Goal: Information Seeking & Learning: Learn about a topic

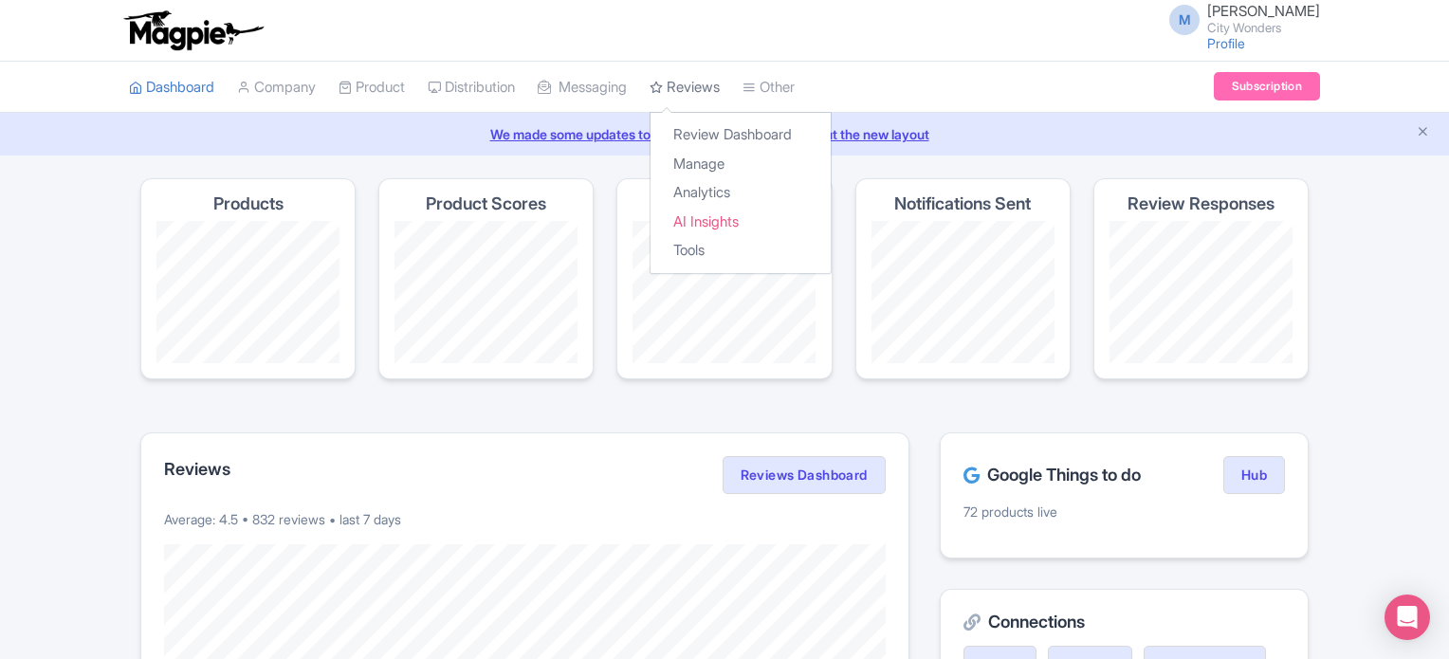
click at [705, 86] on link "Reviews" at bounding box center [684, 88] width 70 height 52
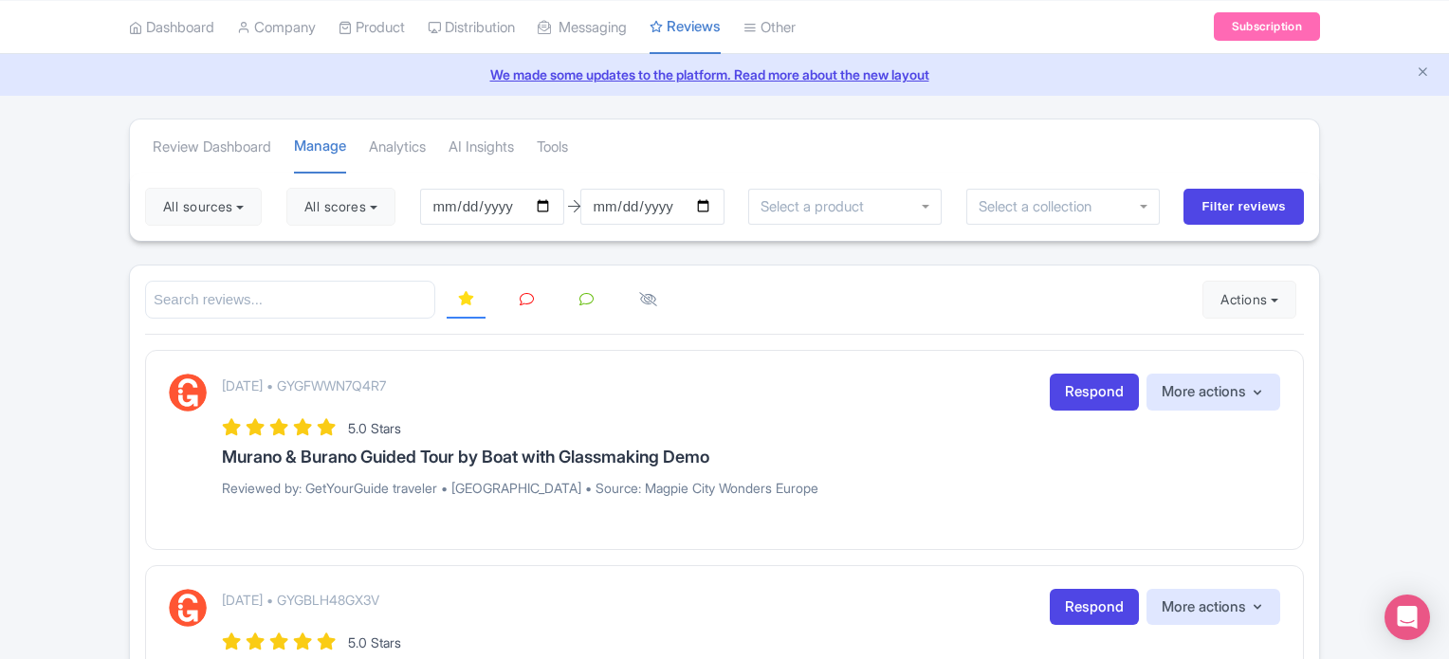
scroll to position [95, 0]
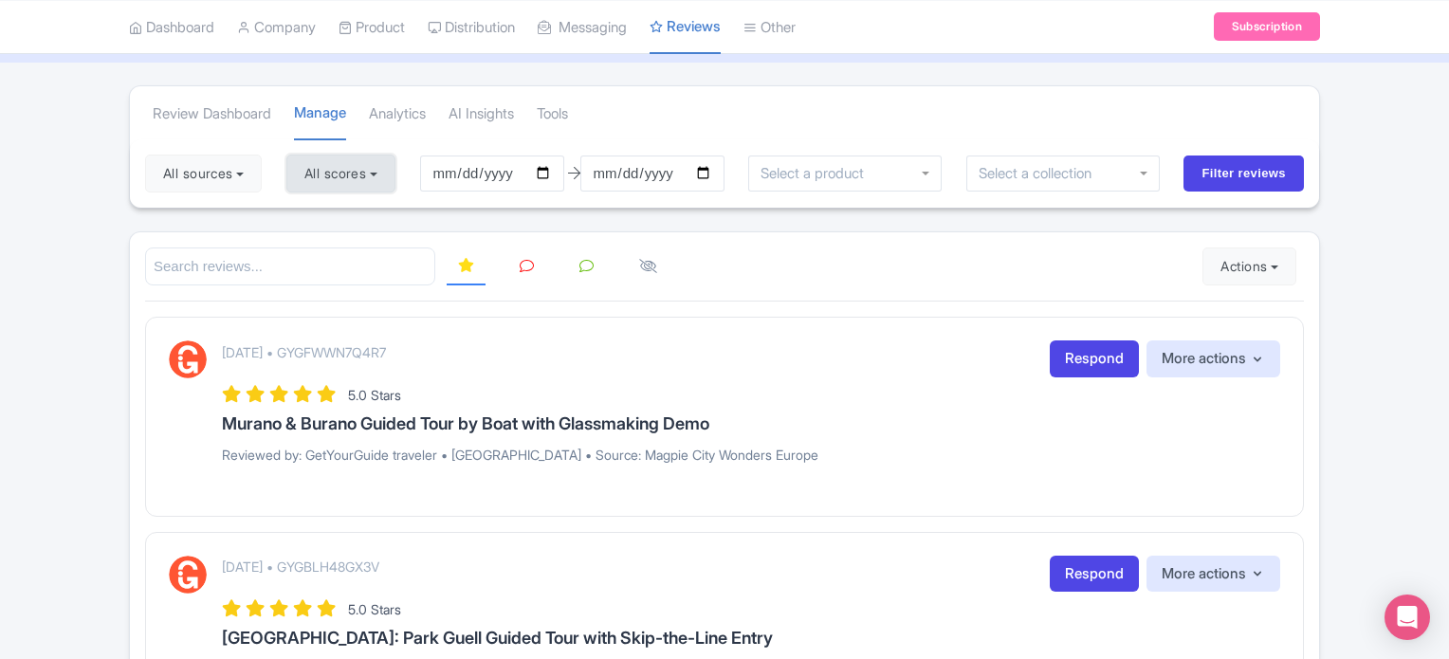
click at [318, 175] on button "All scores" at bounding box center [340, 174] width 109 height 38
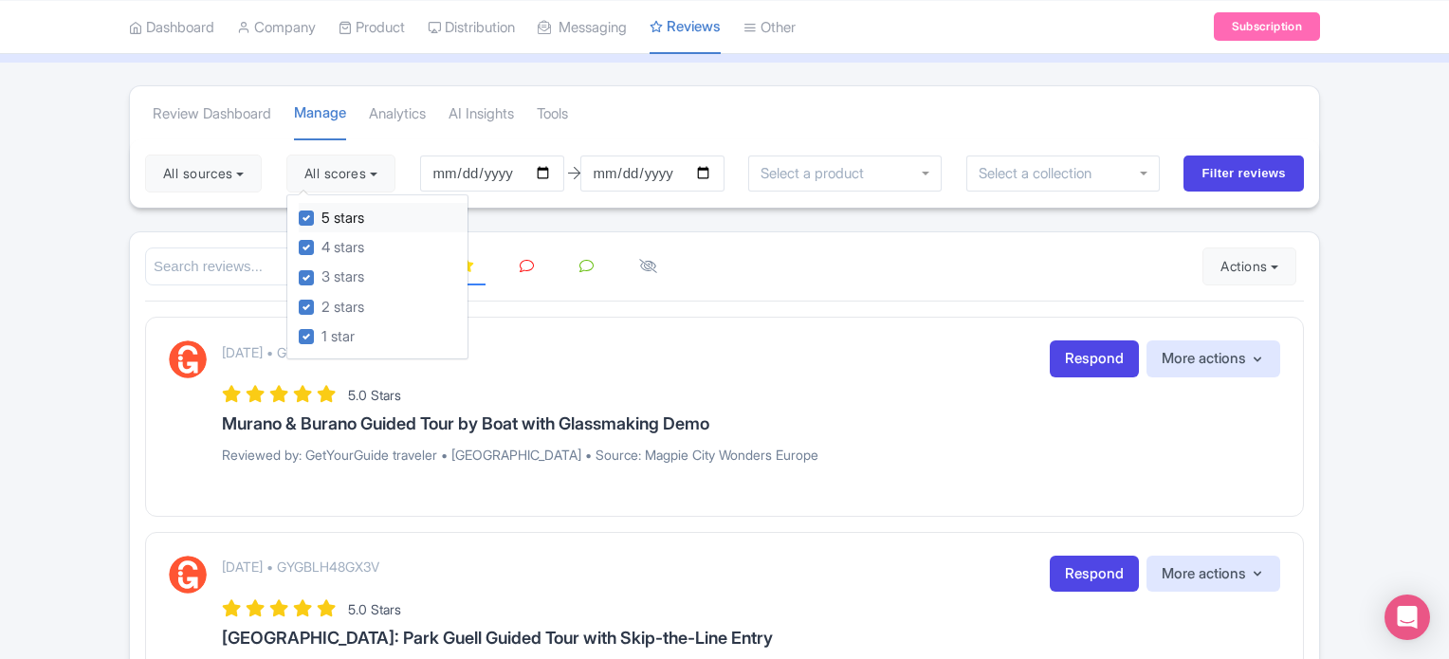
click at [319, 222] on div "5 stars" at bounding box center [383, 217] width 169 height 29
click at [321, 245] on label "4 stars" at bounding box center [342, 248] width 43 height 22
click at [321, 245] on input "4 stars" at bounding box center [327, 242] width 12 height 12
checkbox input "false"
click at [321, 218] on label "5 stars" at bounding box center [342, 219] width 43 height 22
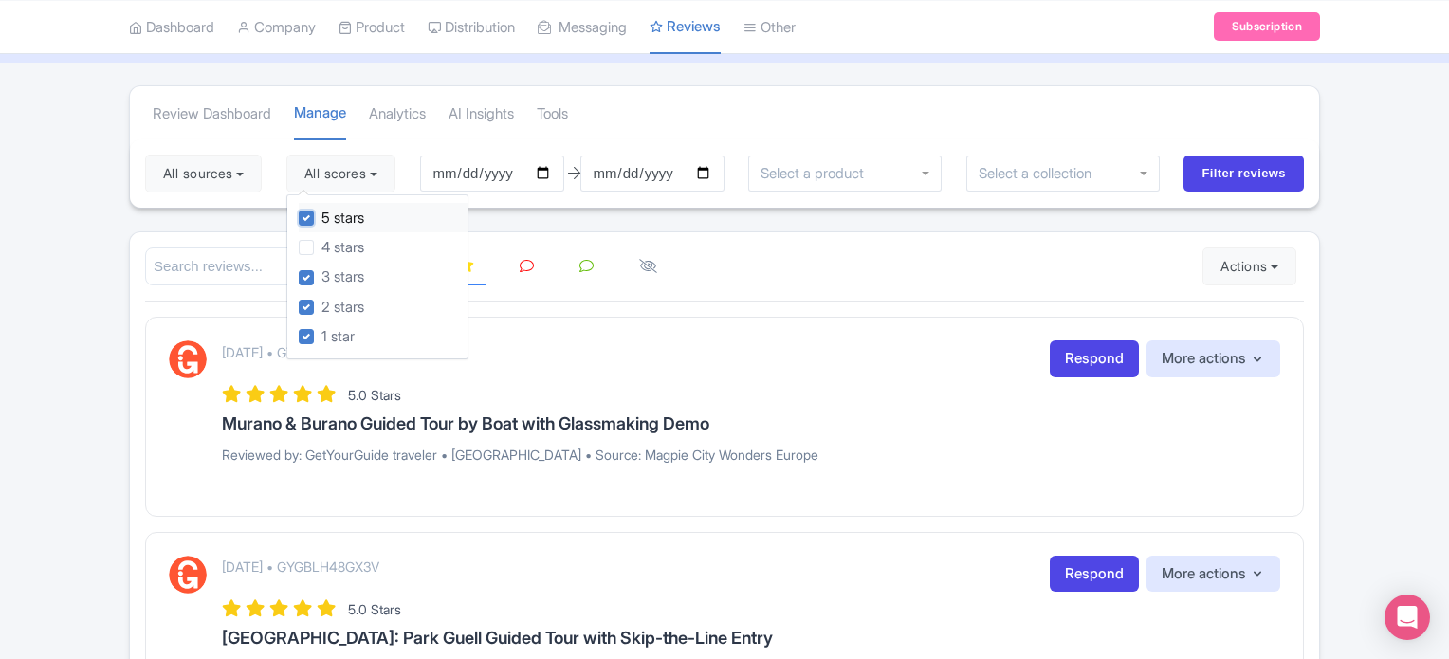
click at [321, 218] on input "5 stars" at bounding box center [327, 213] width 12 height 12
checkbox input "false"
click at [1270, 176] on input "Filter reviews" at bounding box center [1243, 173] width 120 height 36
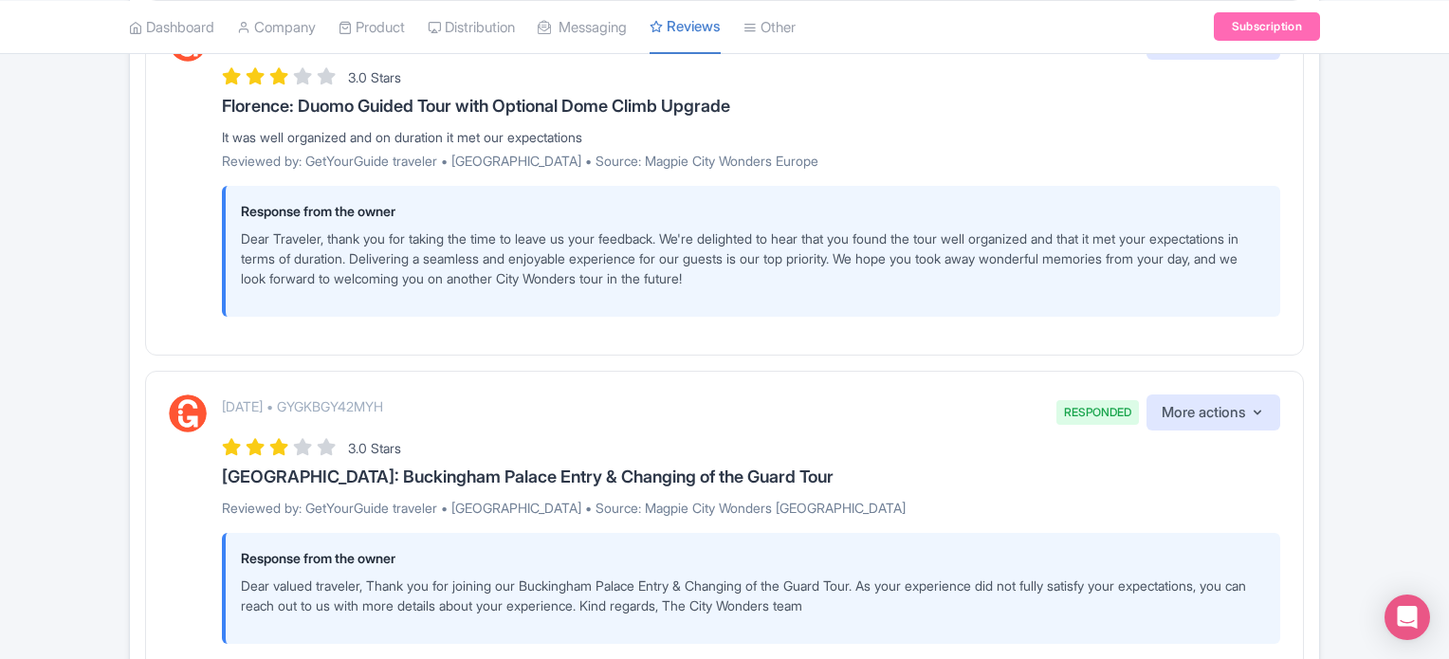
scroll to position [3705, 0]
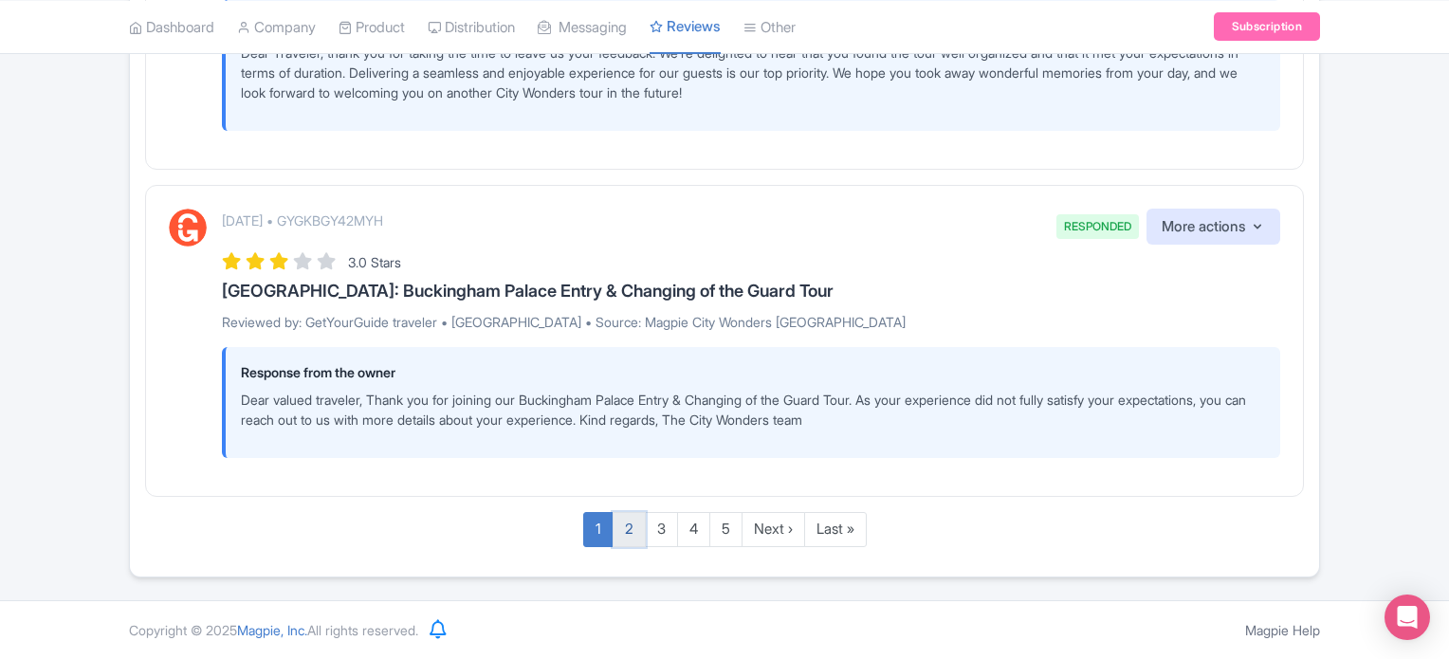
click at [632, 536] on link "2" at bounding box center [628, 529] width 33 height 35
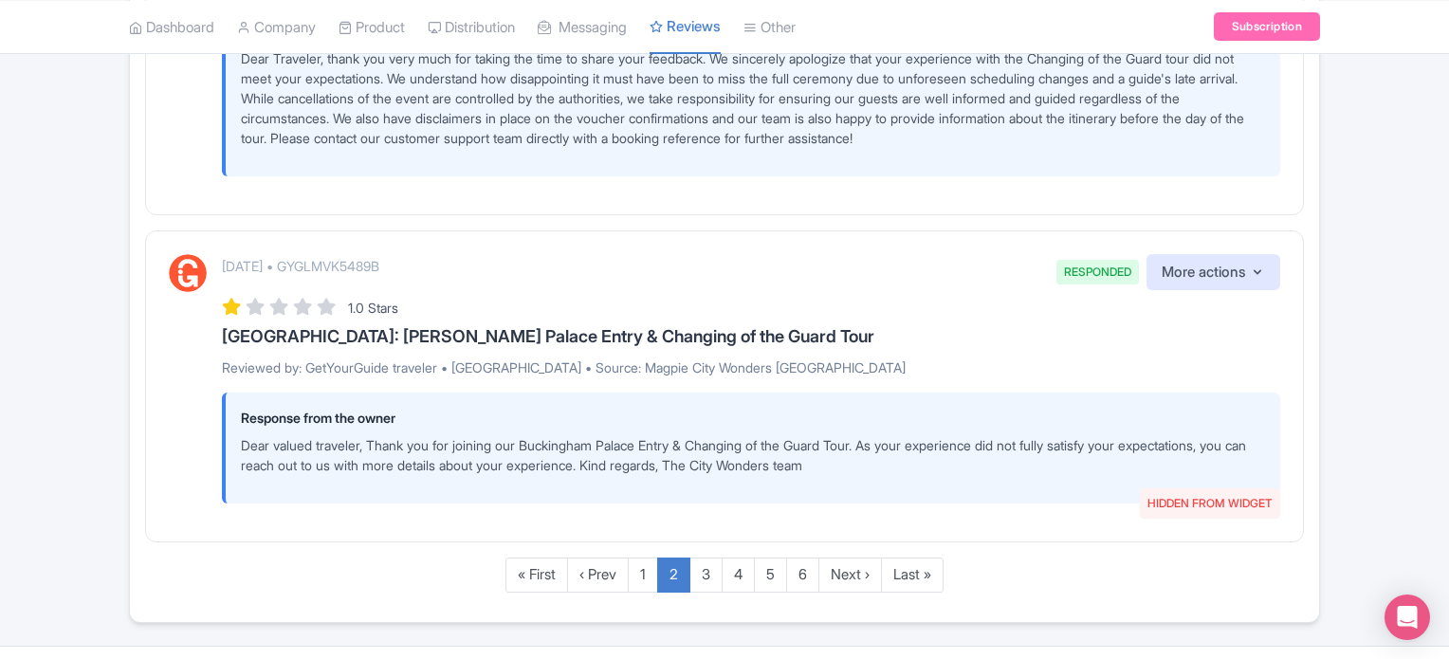
scroll to position [3538, 0]
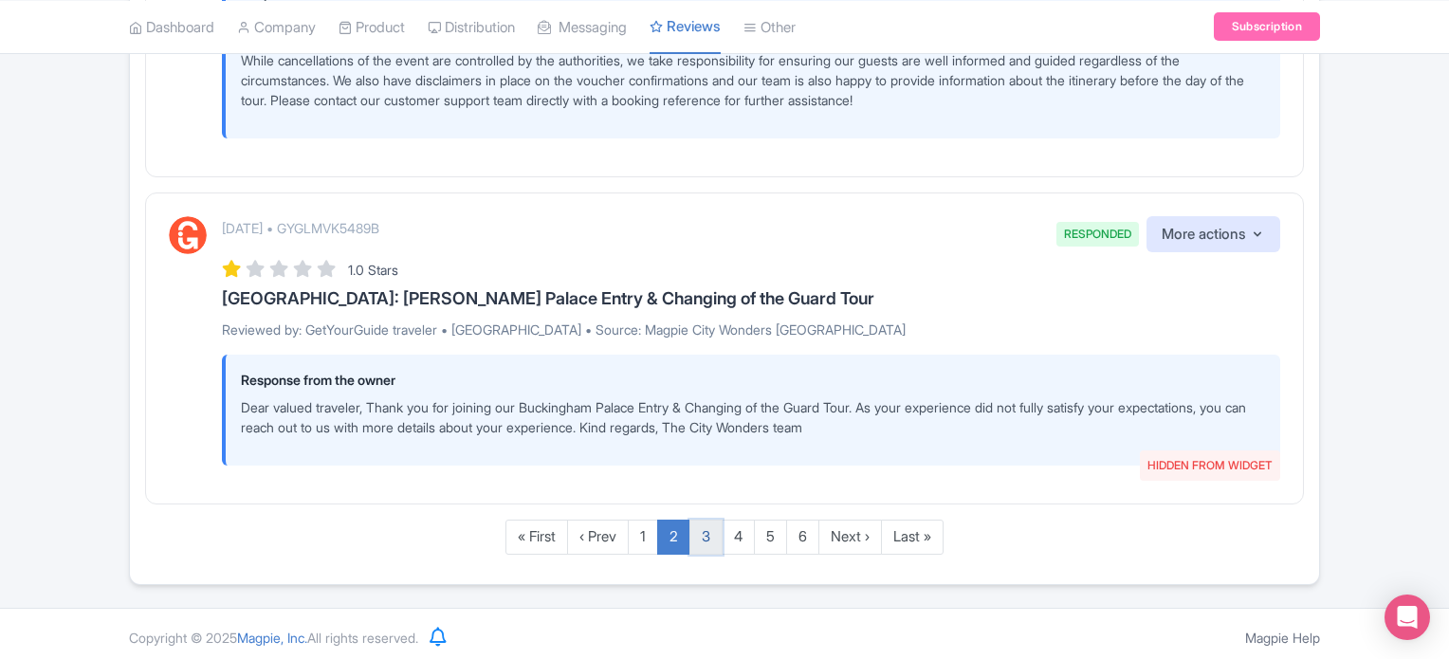
click at [705, 528] on link "3" at bounding box center [705, 537] width 33 height 35
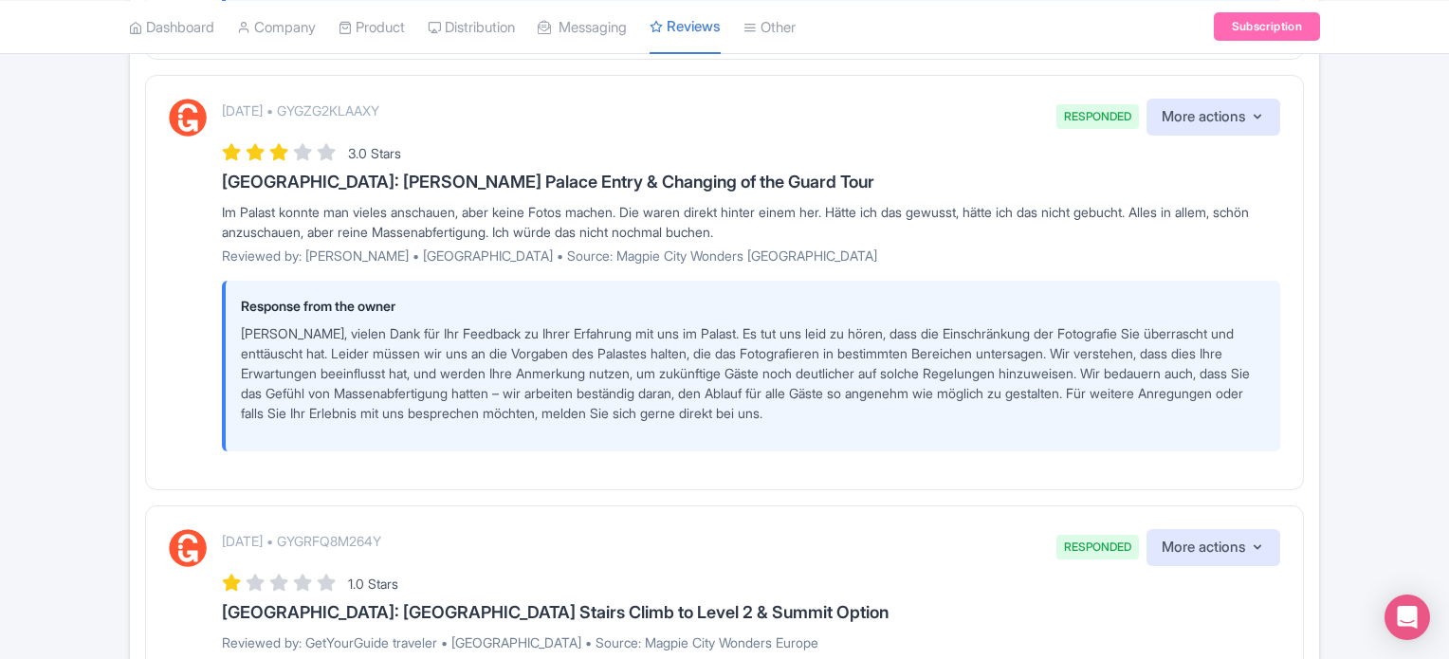
scroll to position [1452, 0]
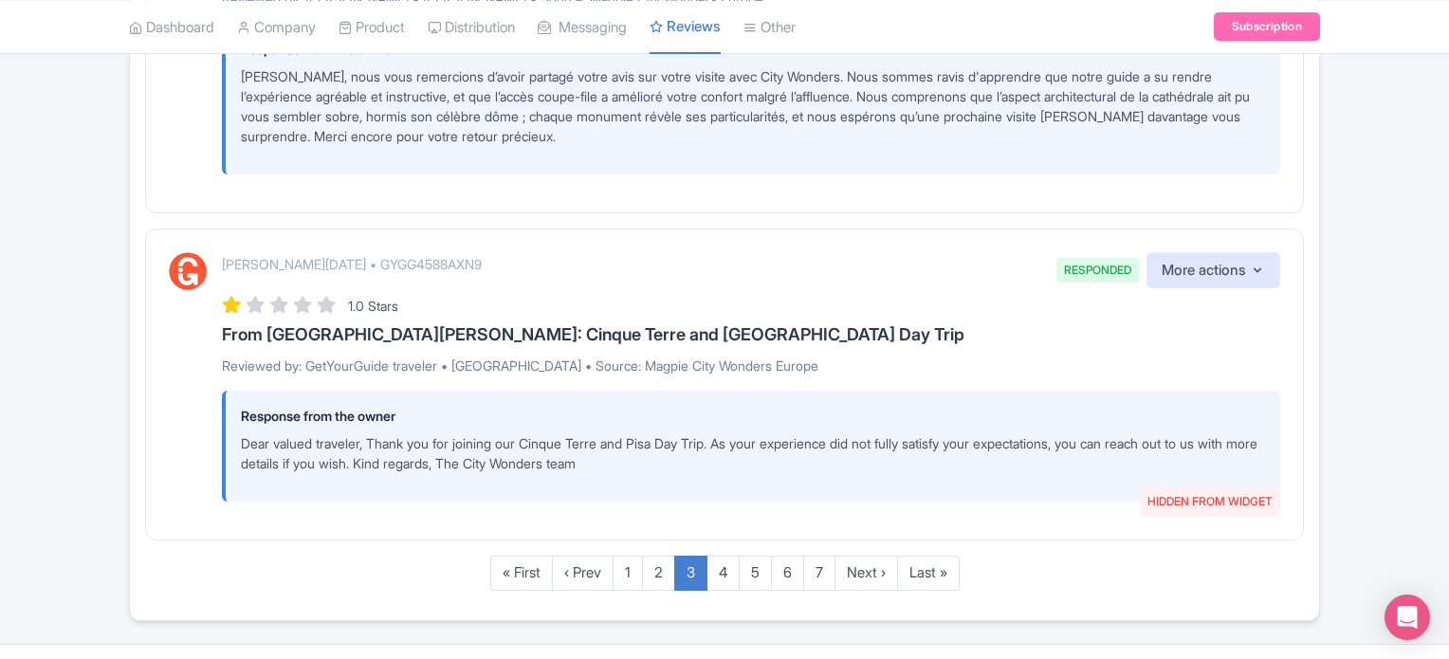
scroll to position [3832, 0]
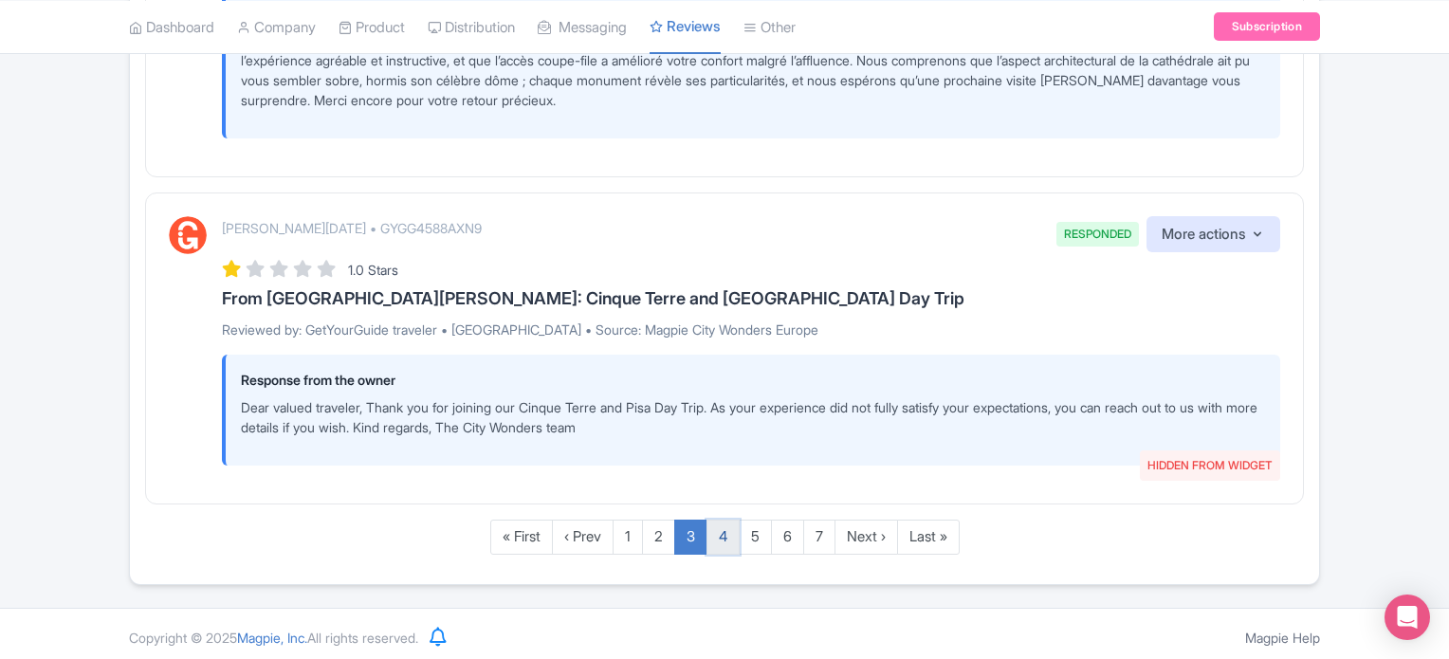
click at [726, 537] on link "4" at bounding box center [722, 537] width 33 height 35
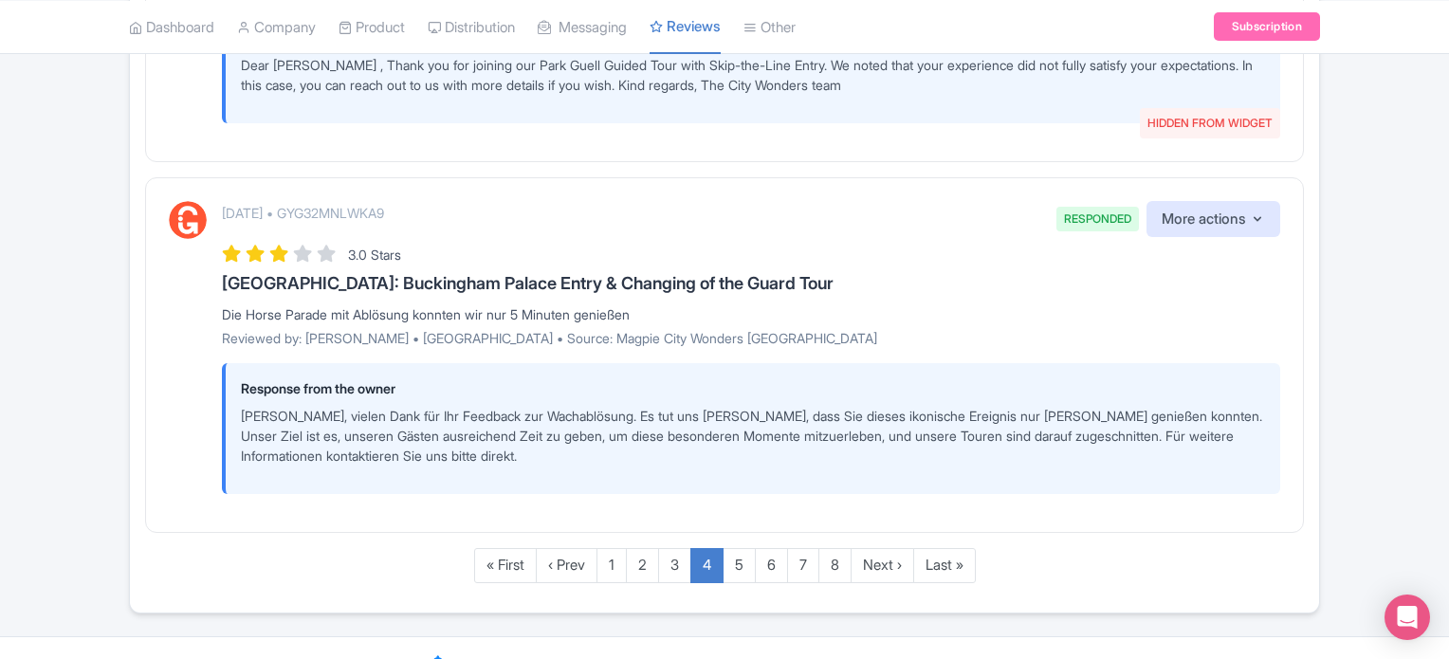
scroll to position [3625, 0]
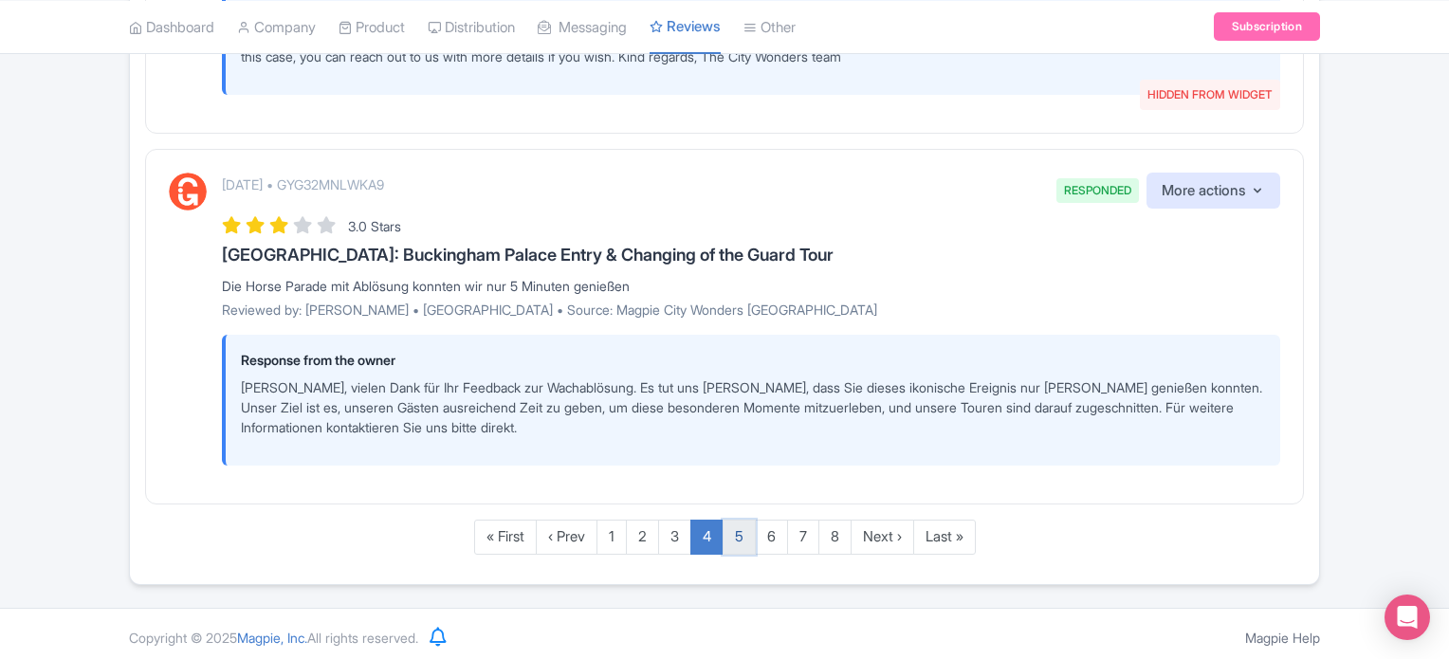
click at [734, 527] on link "5" at bounding box center [738, 537] width 33 height 35
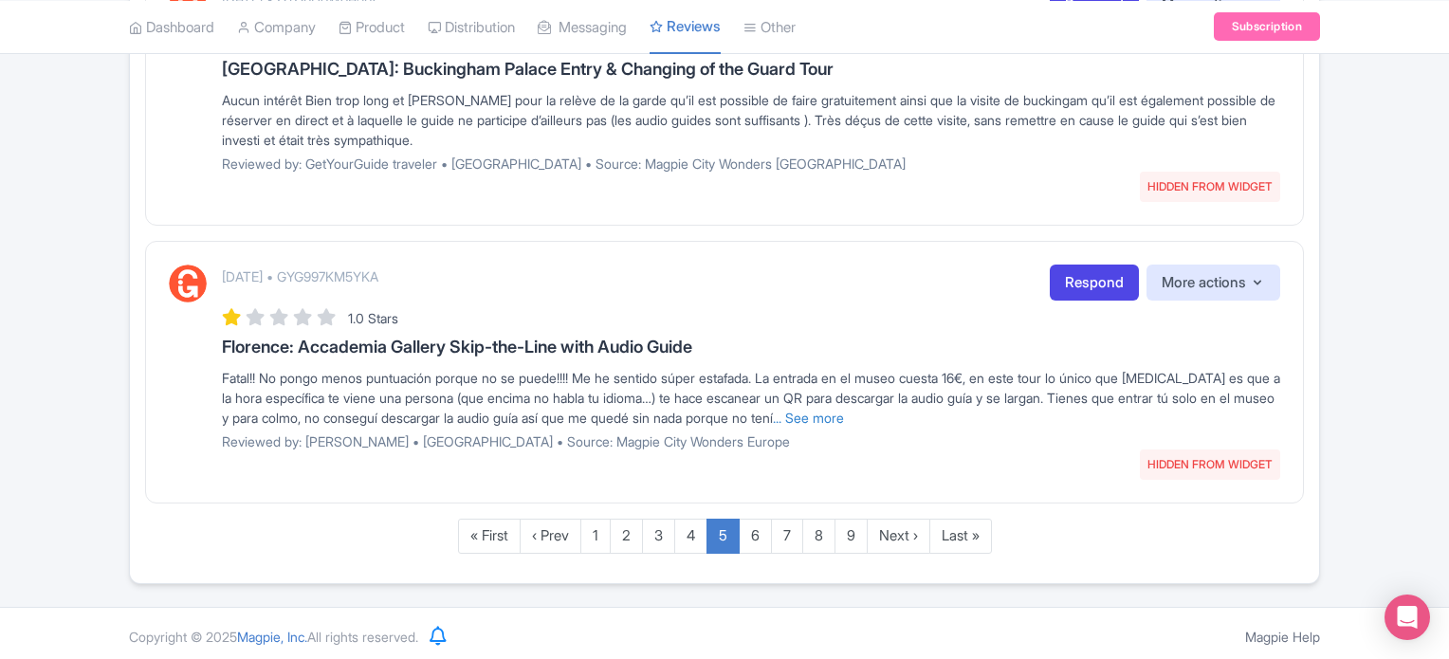
scroll to position [2905, 0]
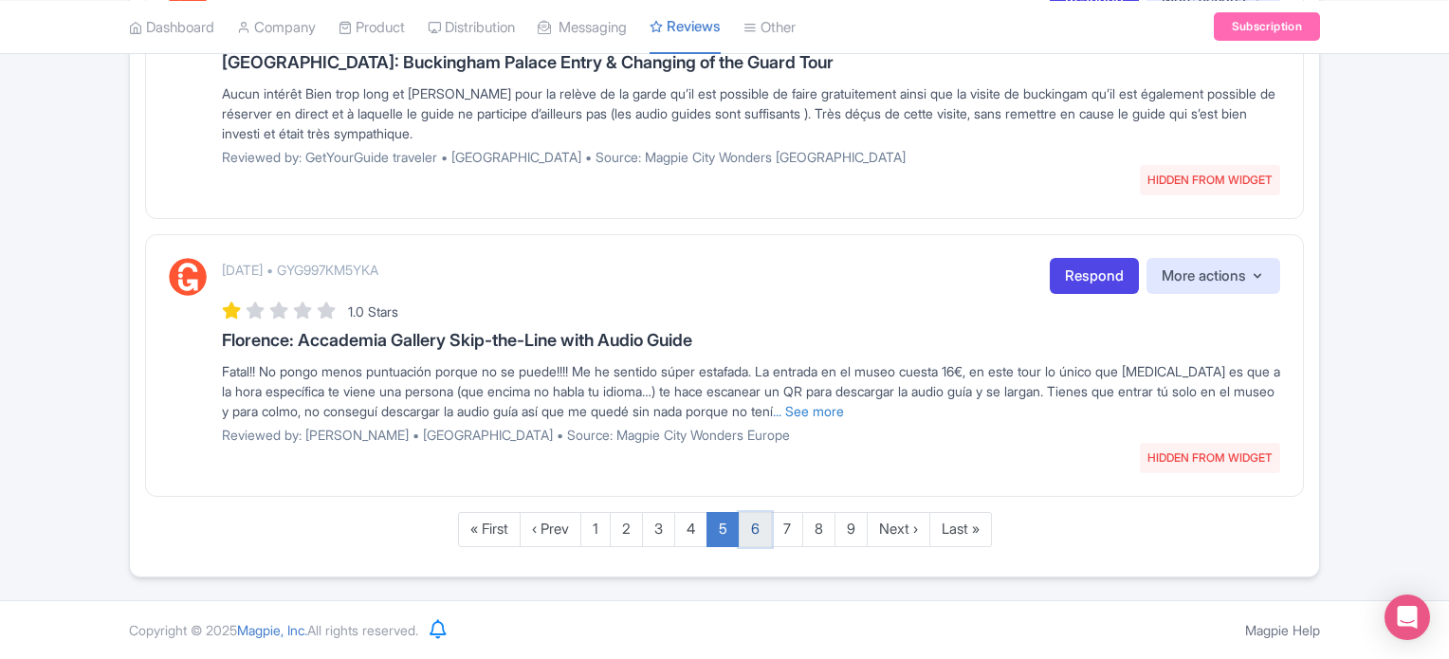
click at [767, 530] on link "6" at bounding box center [755, 529] width 33 height 35
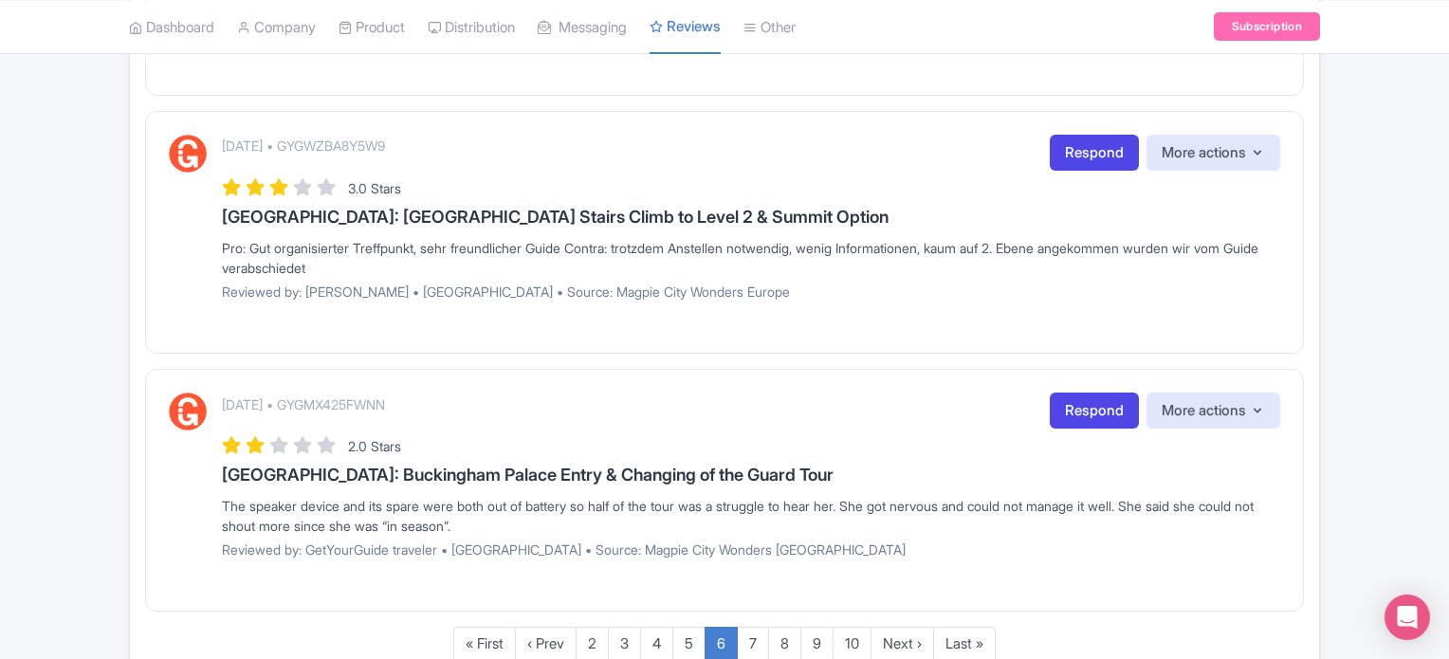
scroll to position [2449, 0]
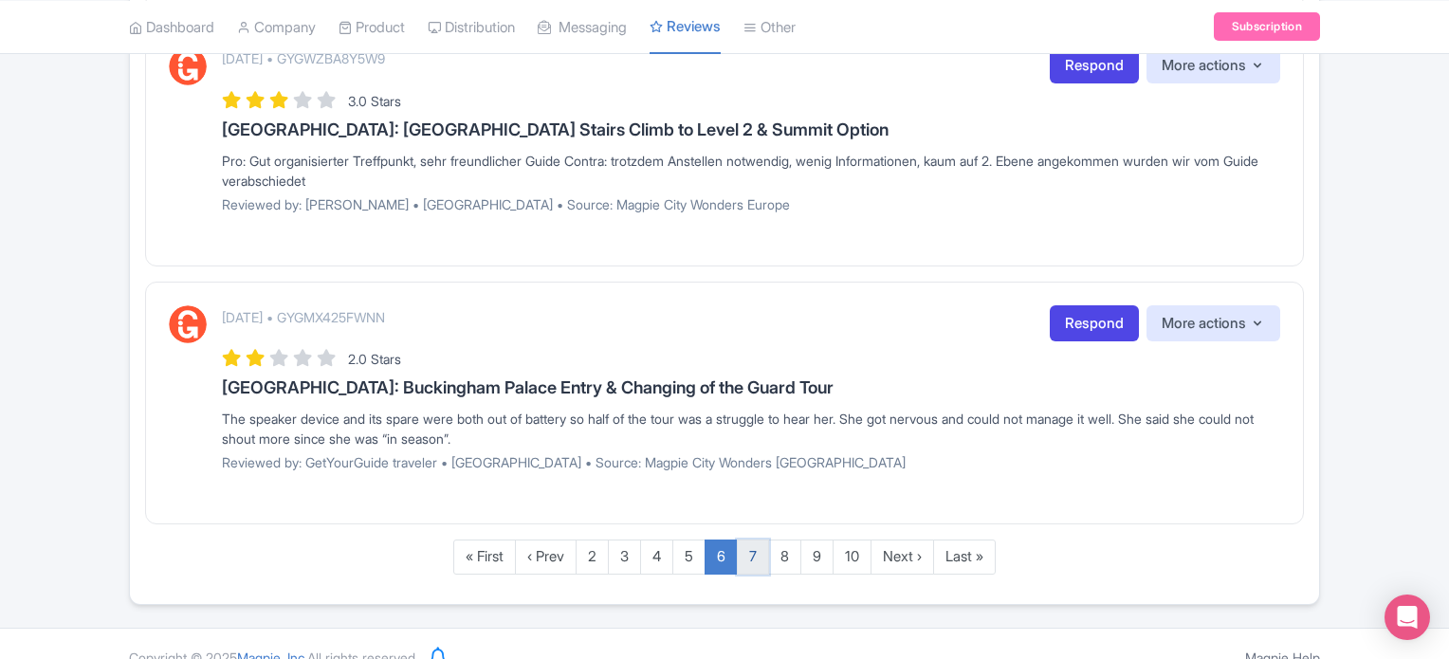
click at [740, 539] on link "7" at bounding box center [753, 556] width 32 height 35
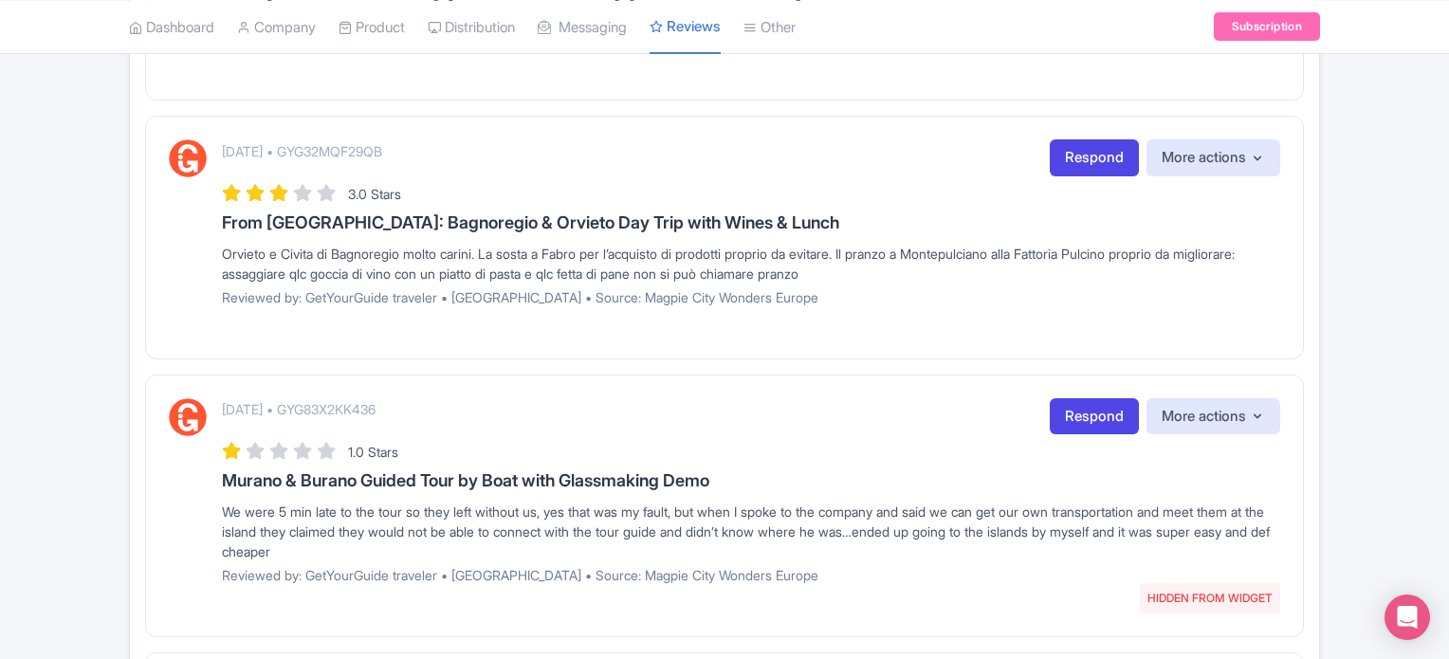
scroll to position [2187, 0]
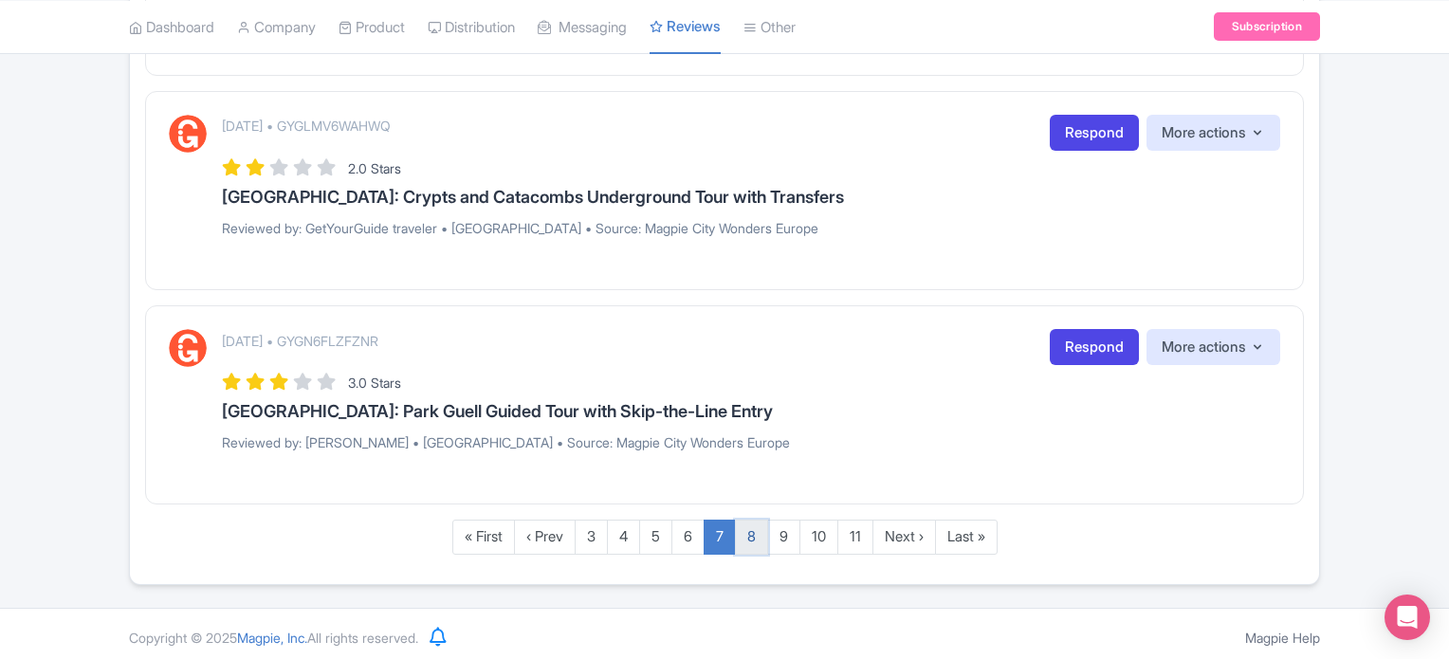
click at [747, 530] on link "8" at bounding box center [751, 537] width 33 height 35
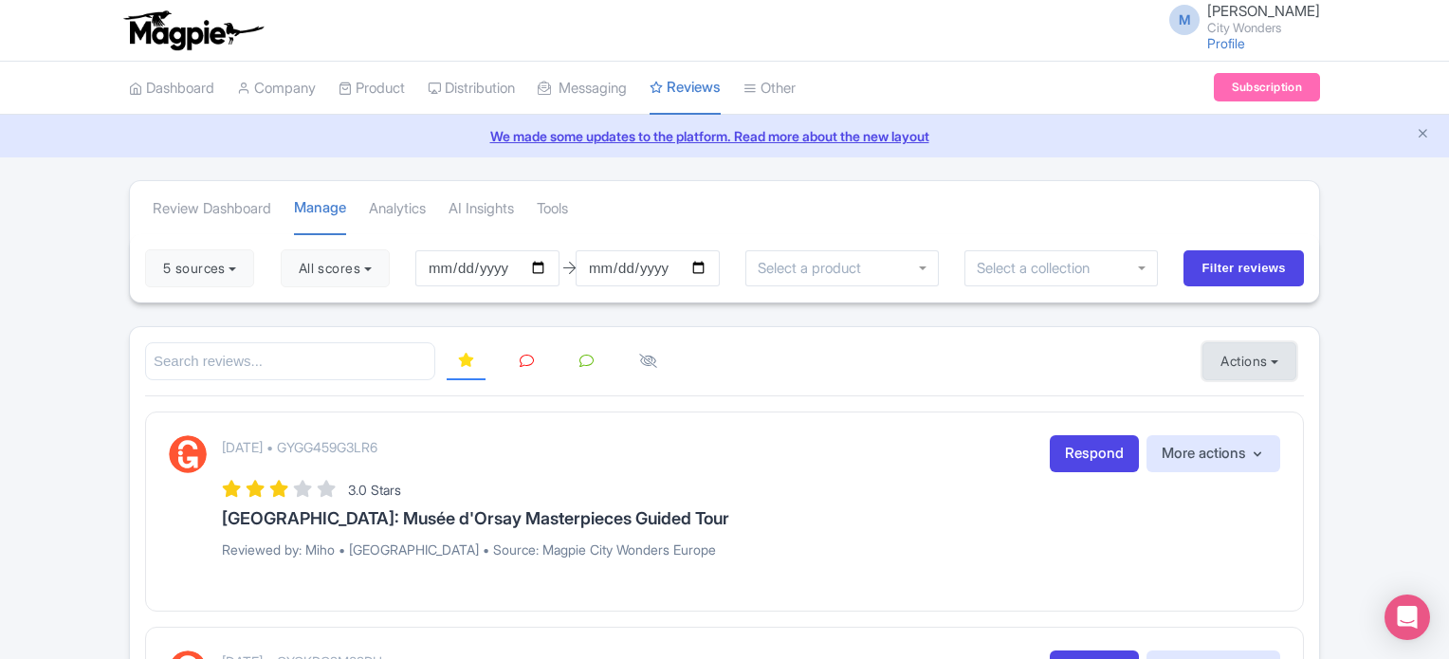
click at [1216, 350] on button "Actions" at bounding box center [1249, 361] width 94 height 38
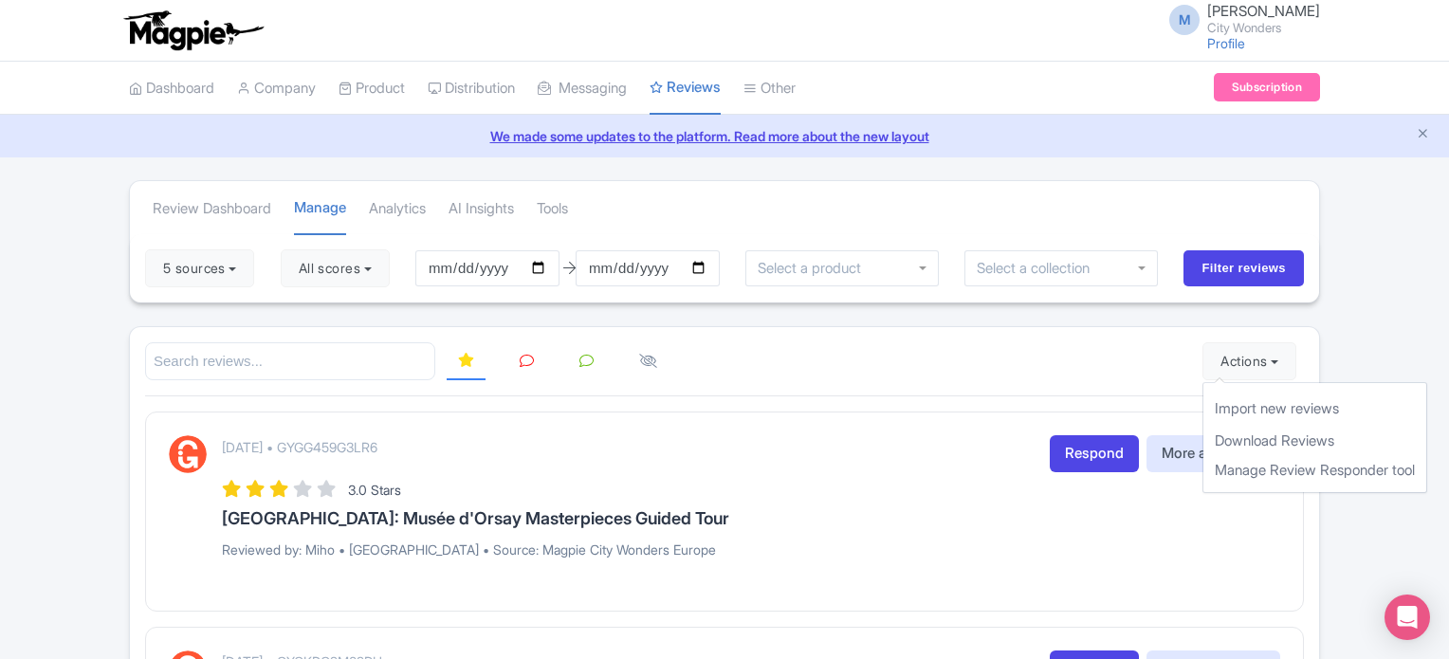
click at [1092, 344] on div at bounding box center [724, 361] width 1159 height 39
click at [832, 265] on input "select-one" at bounding box center [815, 268] width 114 height 17
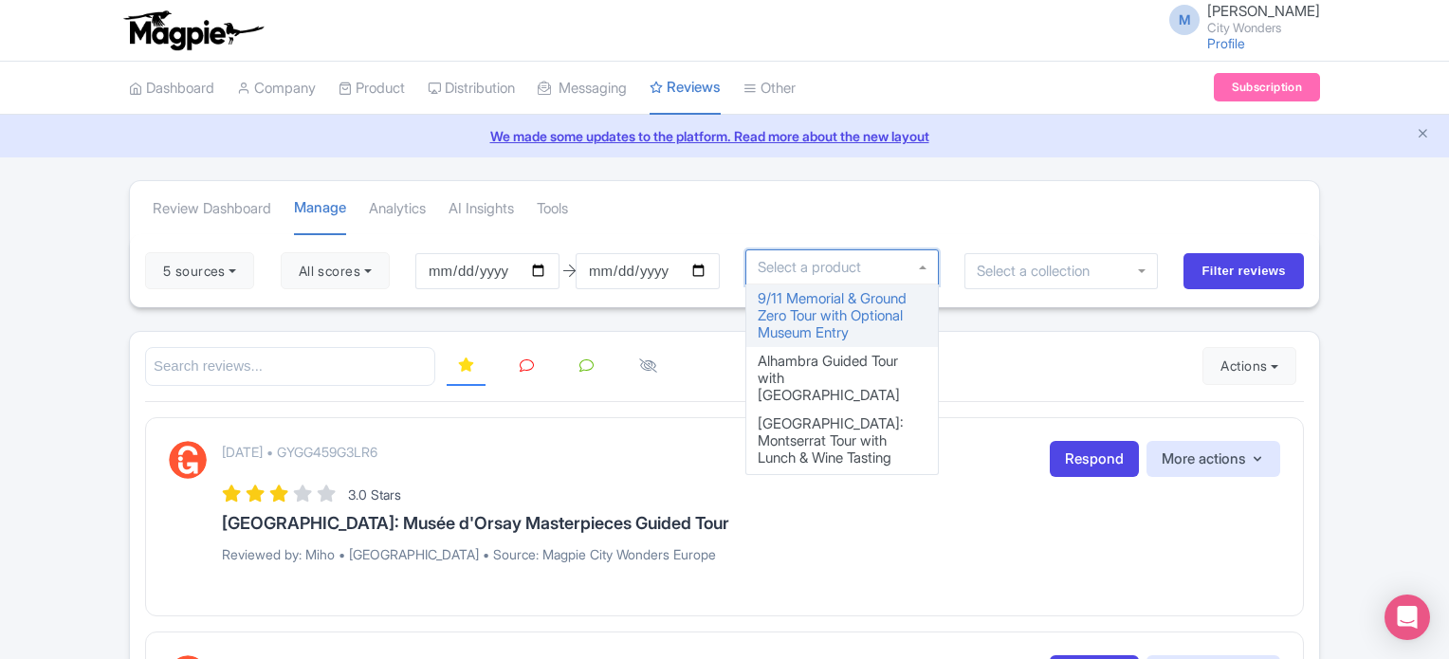
click at [792, 223] on div "Review Dashboard Manage Analytics AI Insights Tools" at bounding box center [724, 207] width 1189 height 53
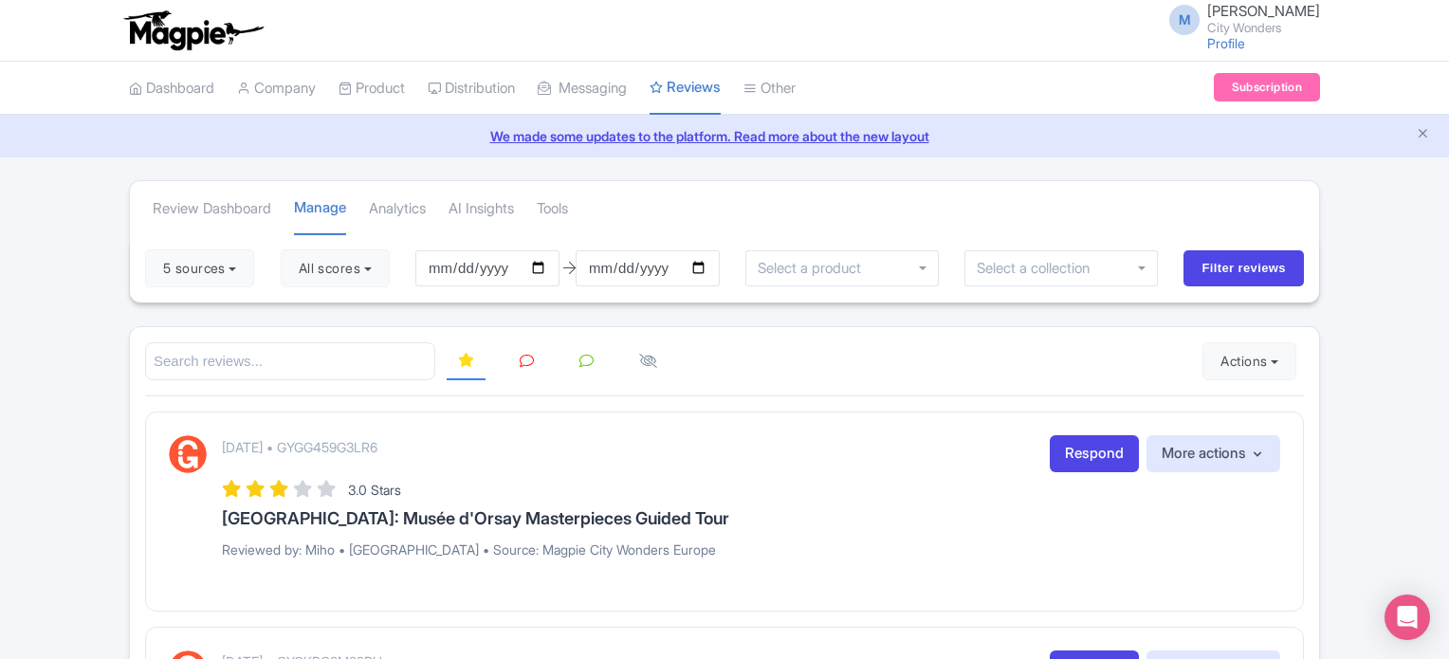
click at [581, 360] on icon at bounding box center [586, 361] width 14 height 14
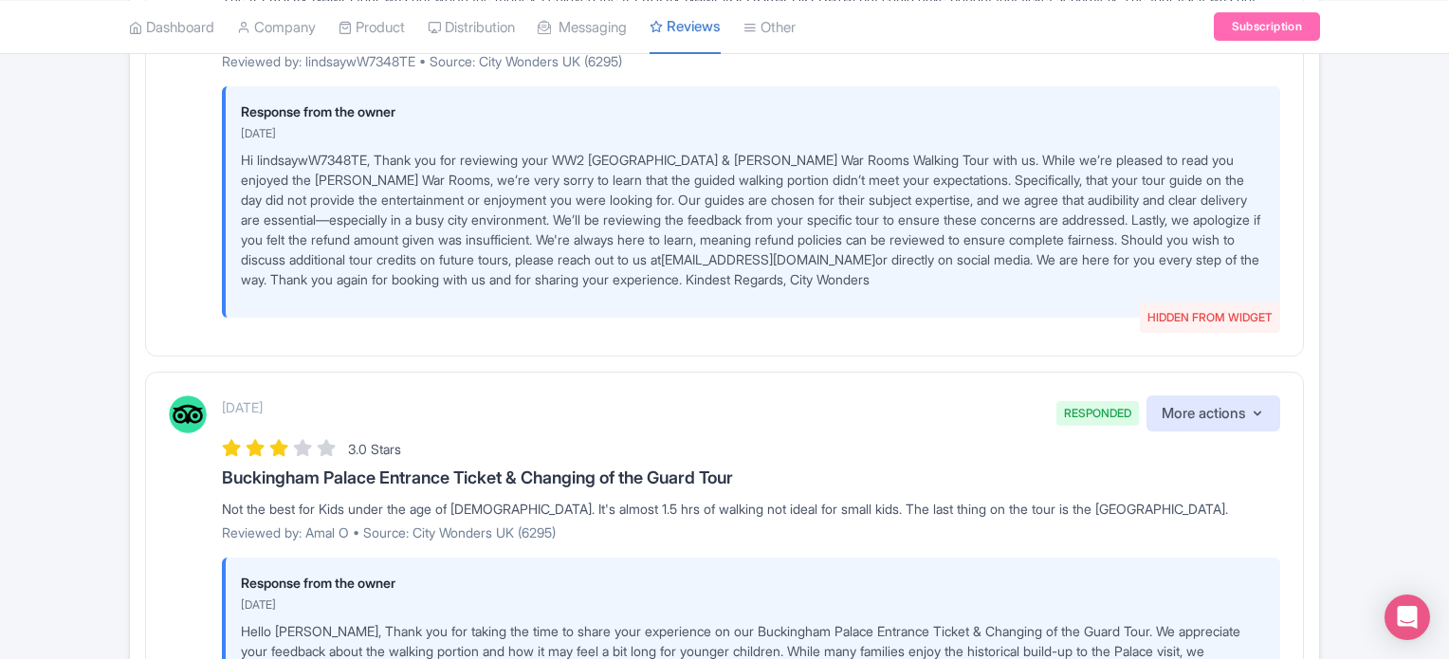
scroll to position [4586, 0]
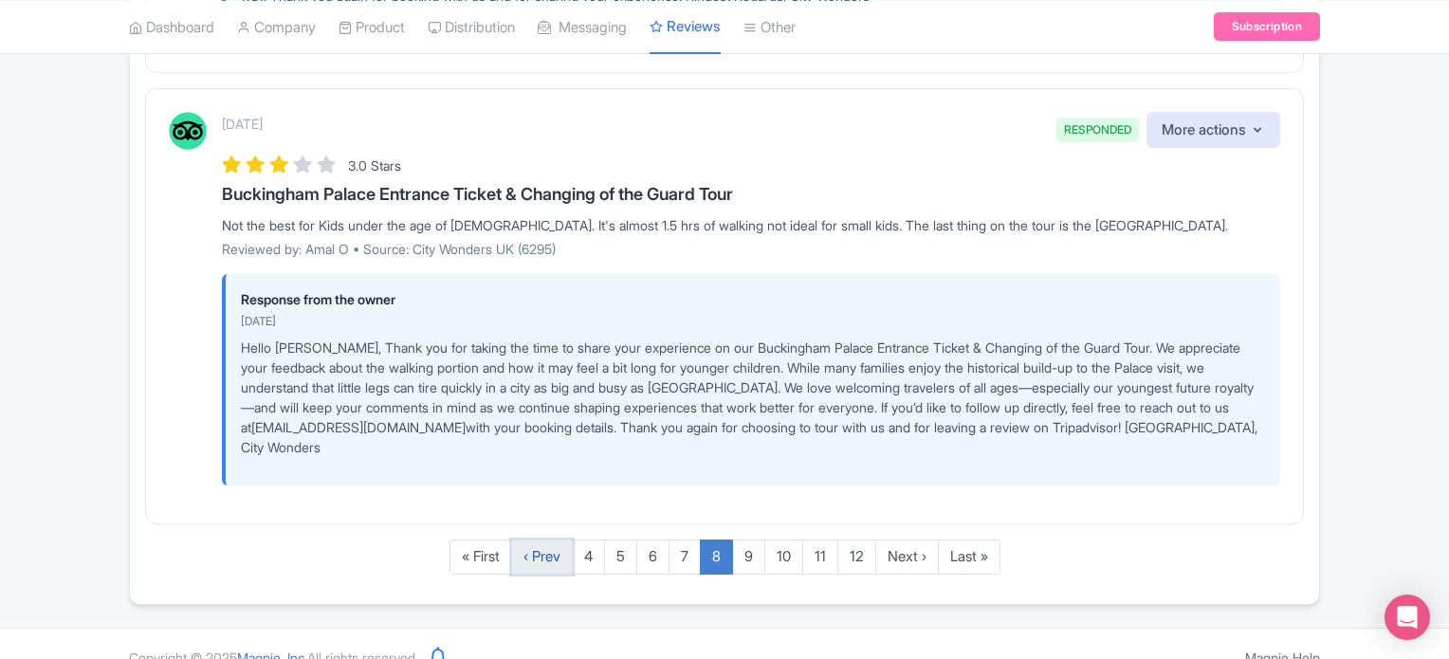
click at [551, 539] on link "‹ Prev" at bounding box center [542, 556] width 62 height 35
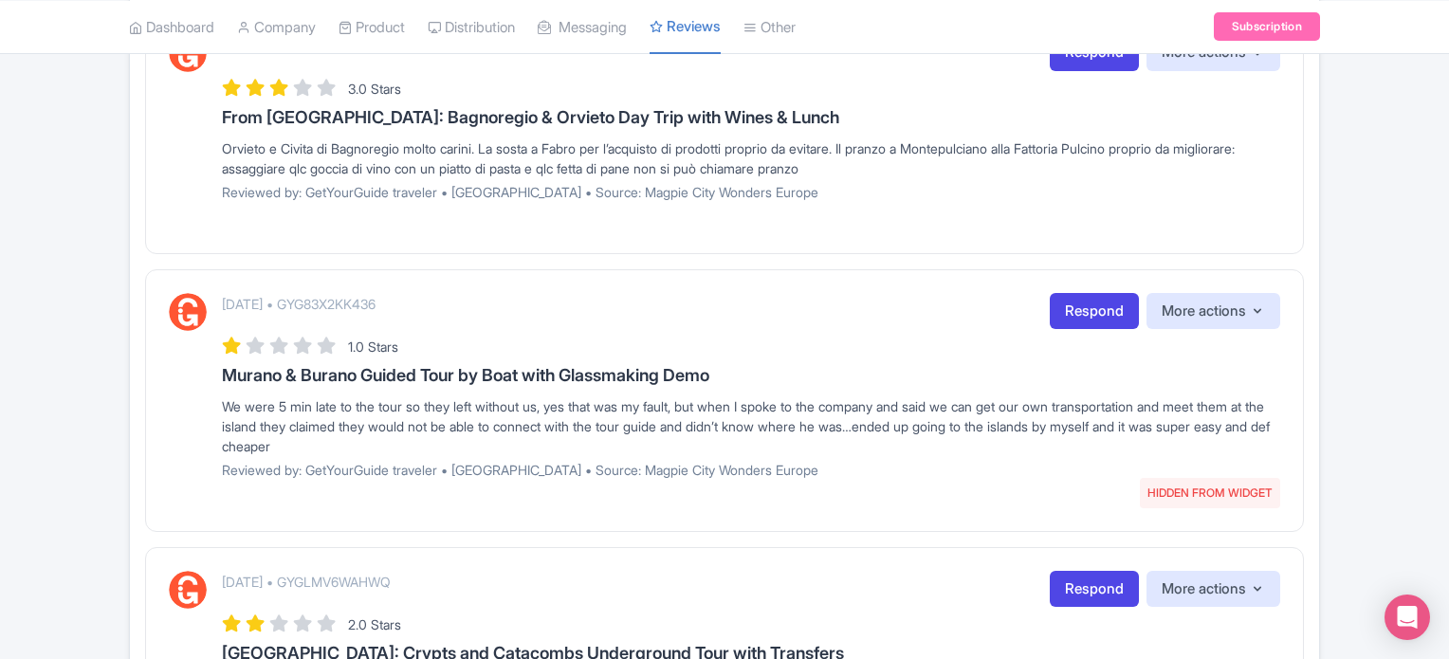
scroll to position [2187, 0]
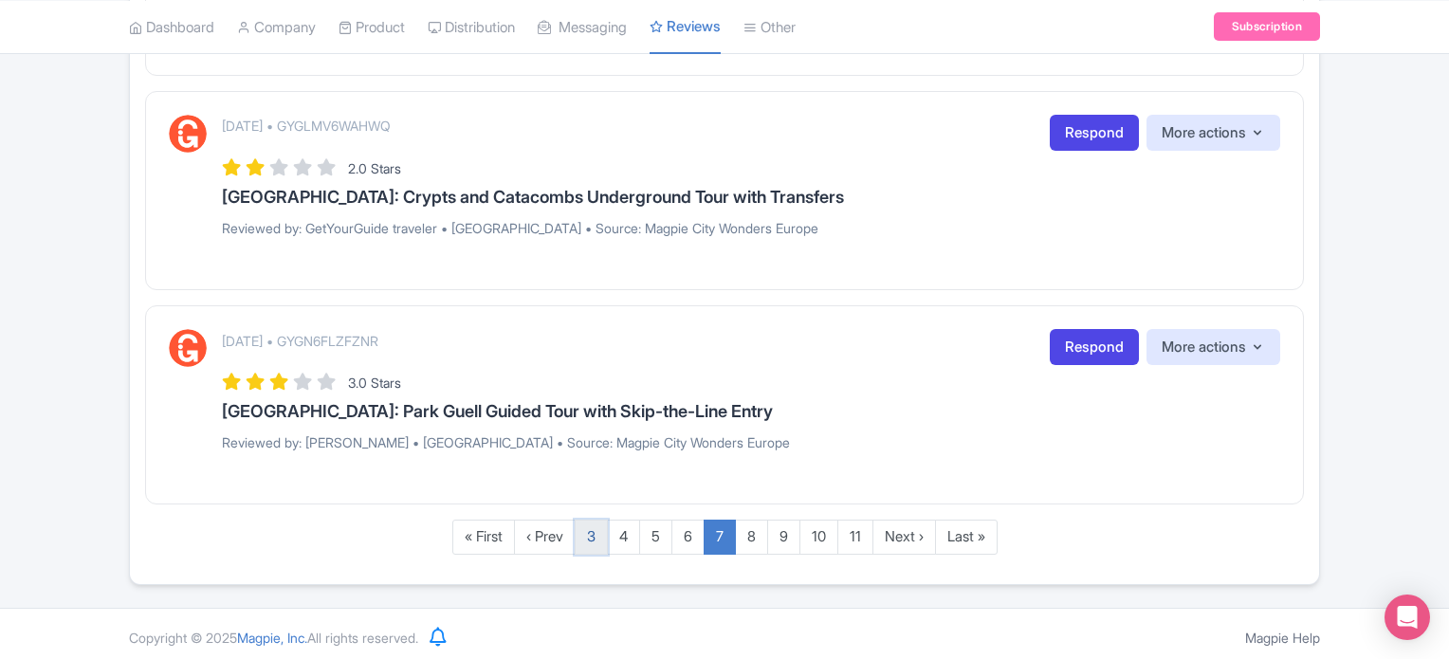
click at [595, 528] on link "3" at bounding box center [591, 537] width 33 height 35
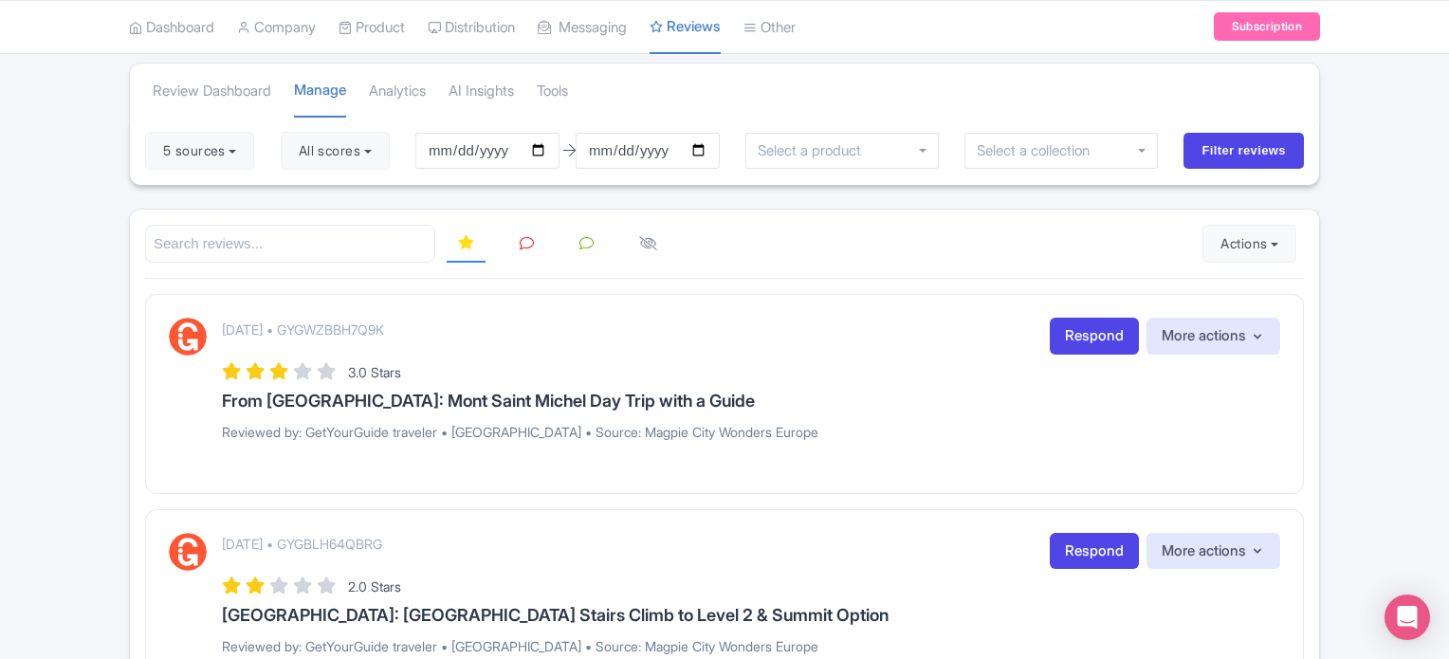
scroll to position [0, 0]
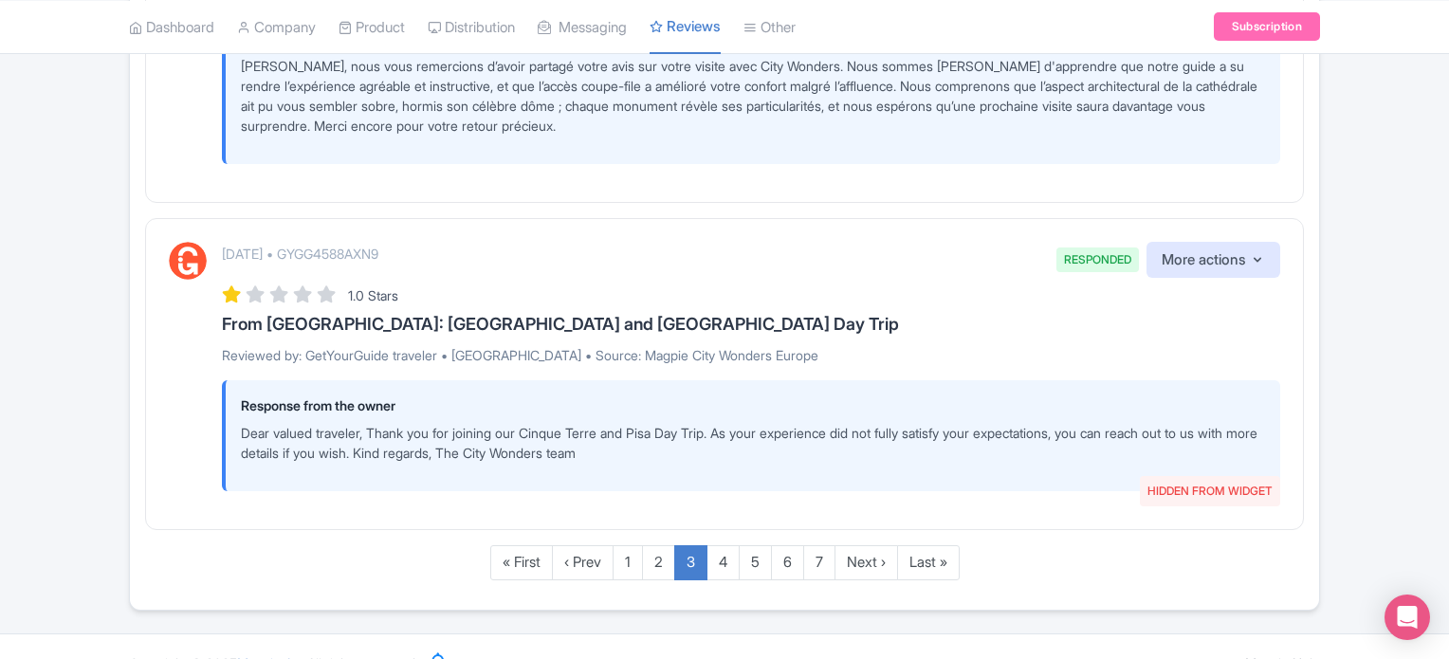
scroll to position [3832, 0]
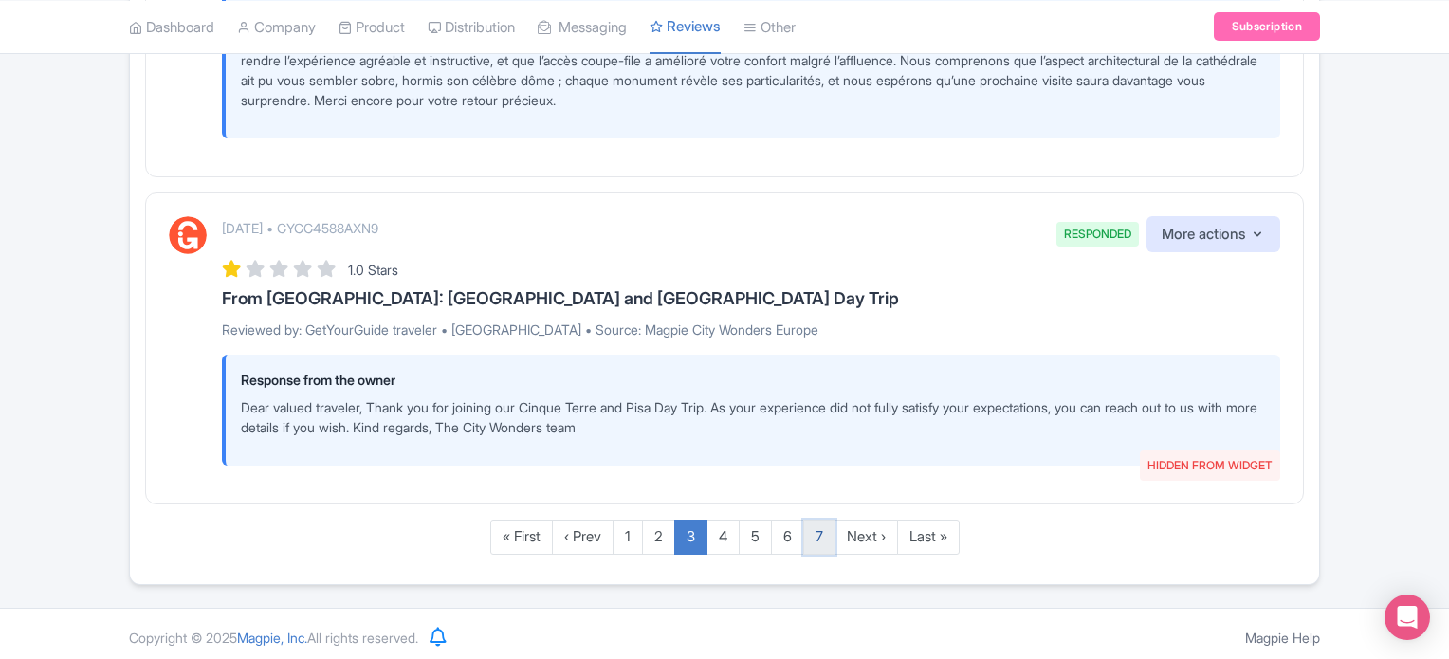
click at [824, 530] on link "7" at bounding box center [819, 537] width 32 height 35
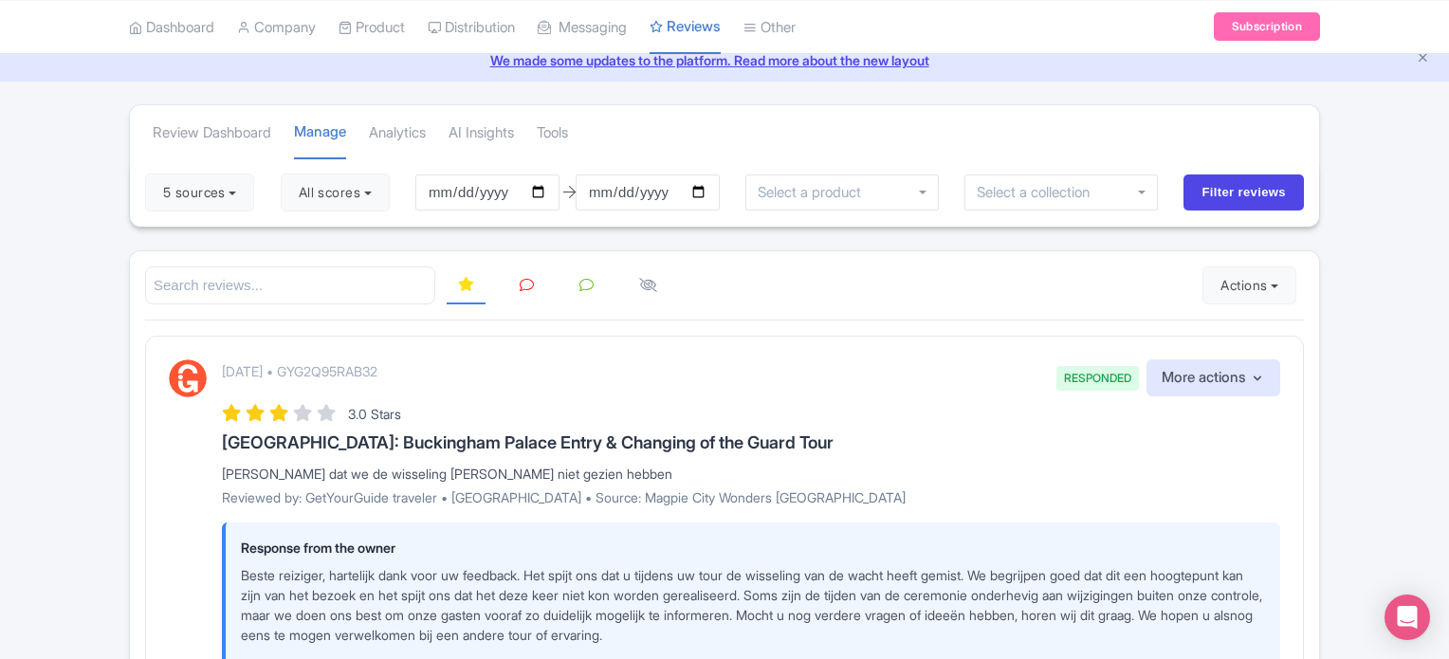
scroll to position [0, 0]
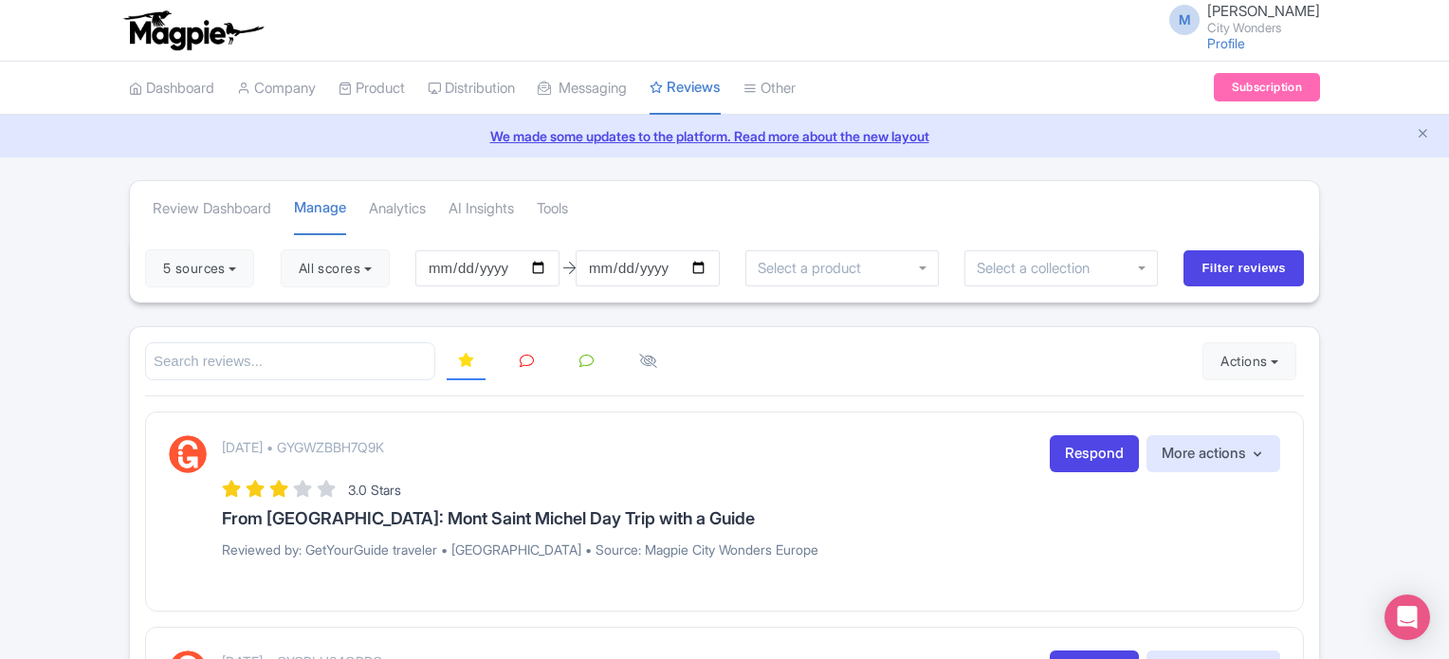
click at [584, 356] on icon at bounding box center [586, 361] width 14 height 14
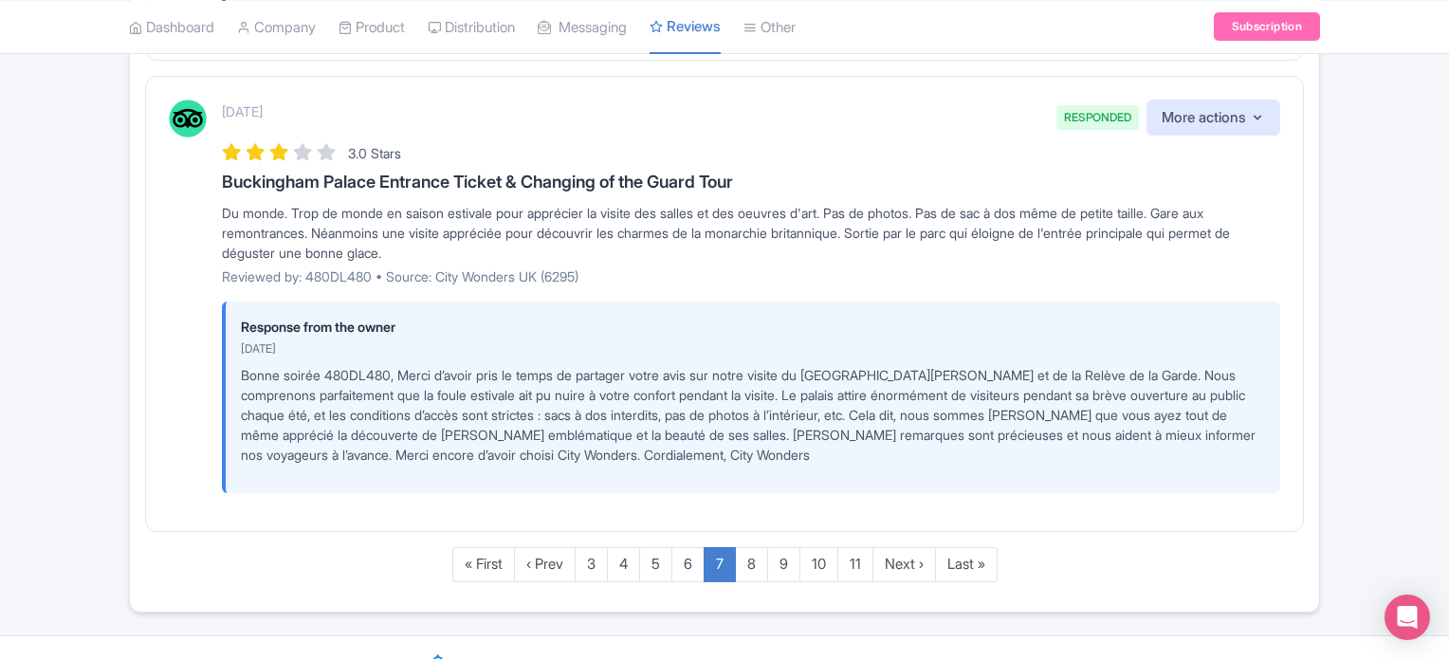
scroll to position [4506, 0]
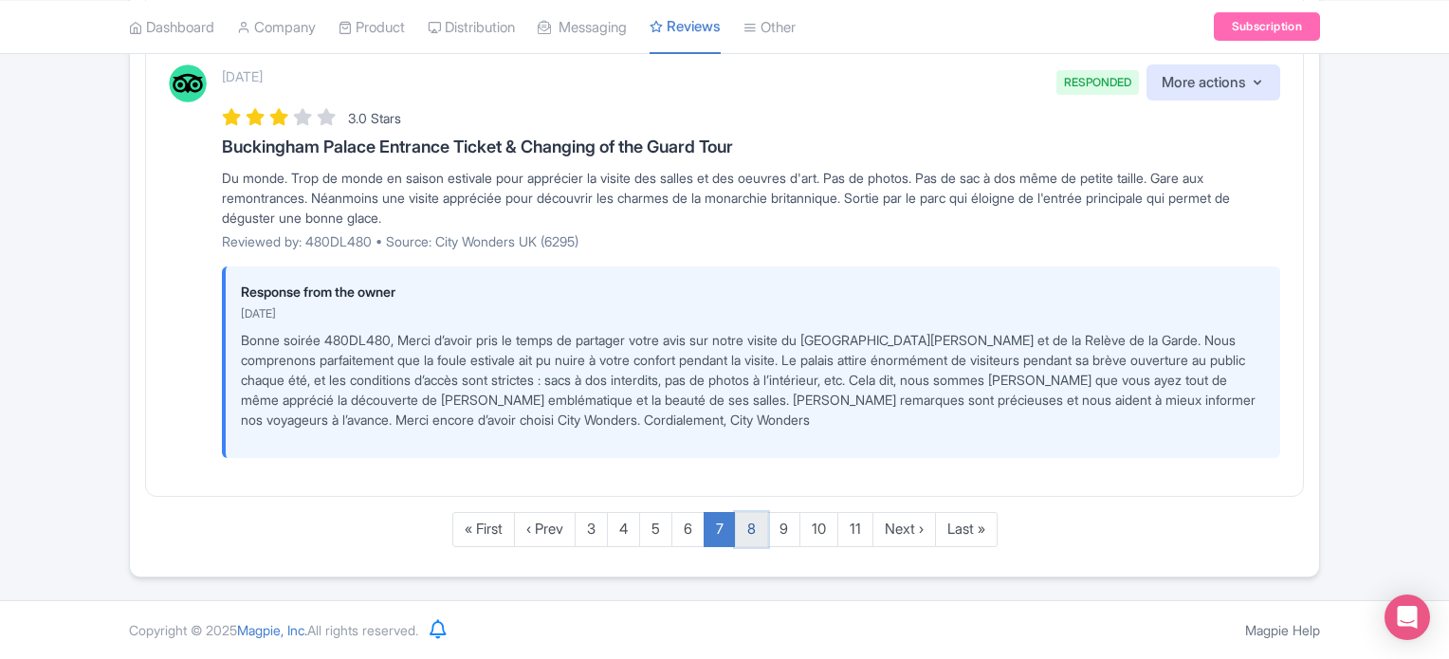
click at [754, 526] on link "8" at bounding box center [751, 529] width 33 height 35
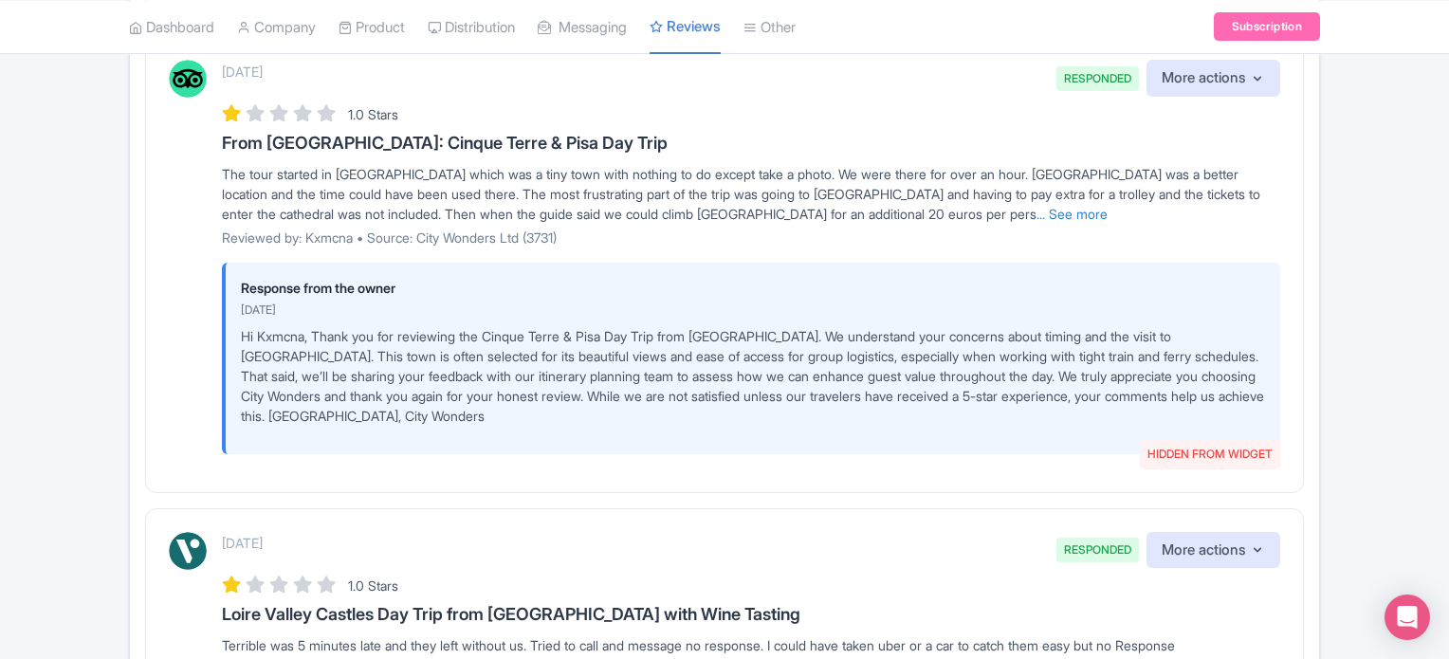
scroll to position [2731, 0]
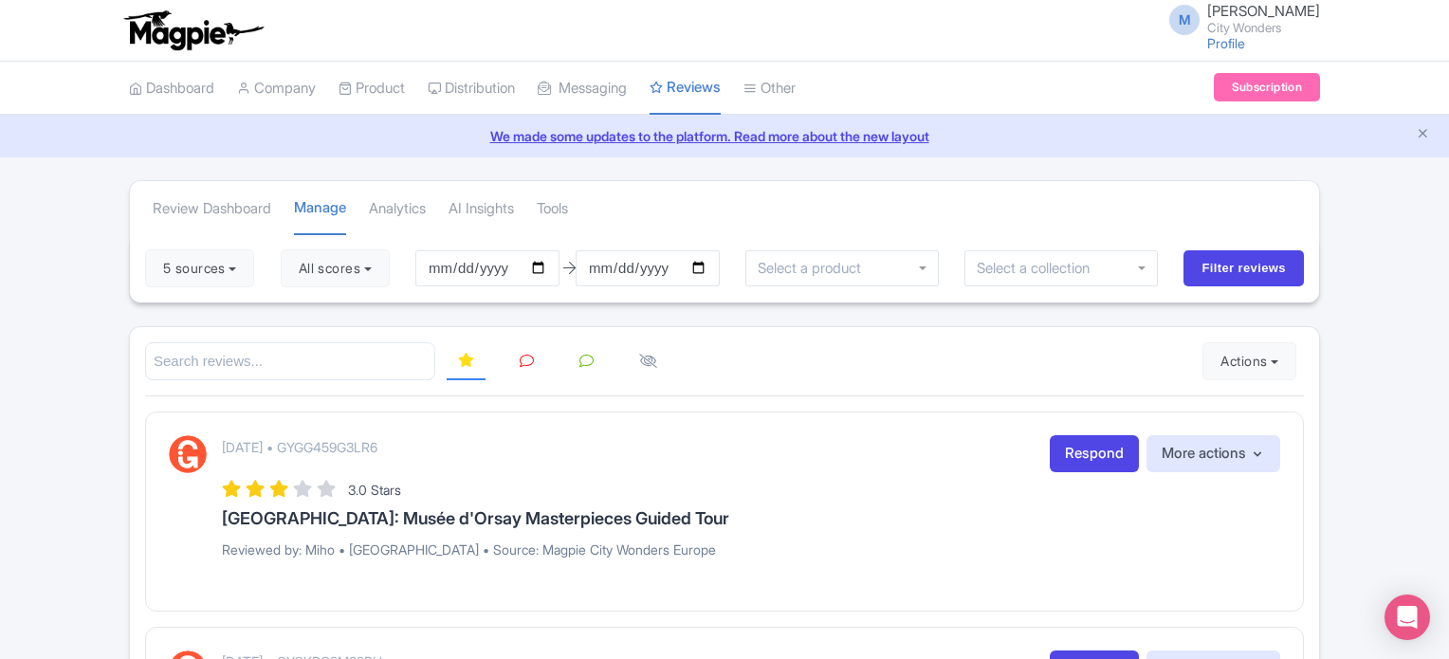
click at [595, 363] on link at bounding box center [586, 361] width 37 height 37
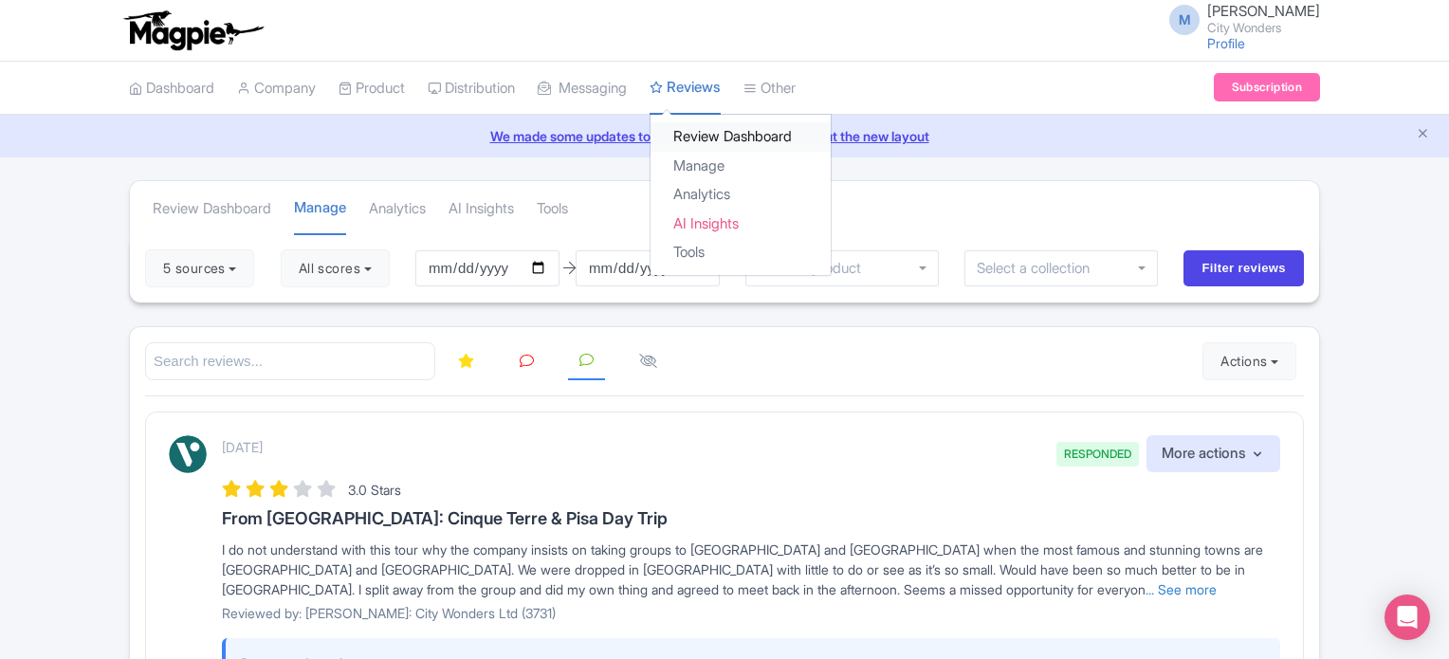
click at [731, 137] on link "Review Dashboard" at bounding box center [740, 136] width 180 height 29
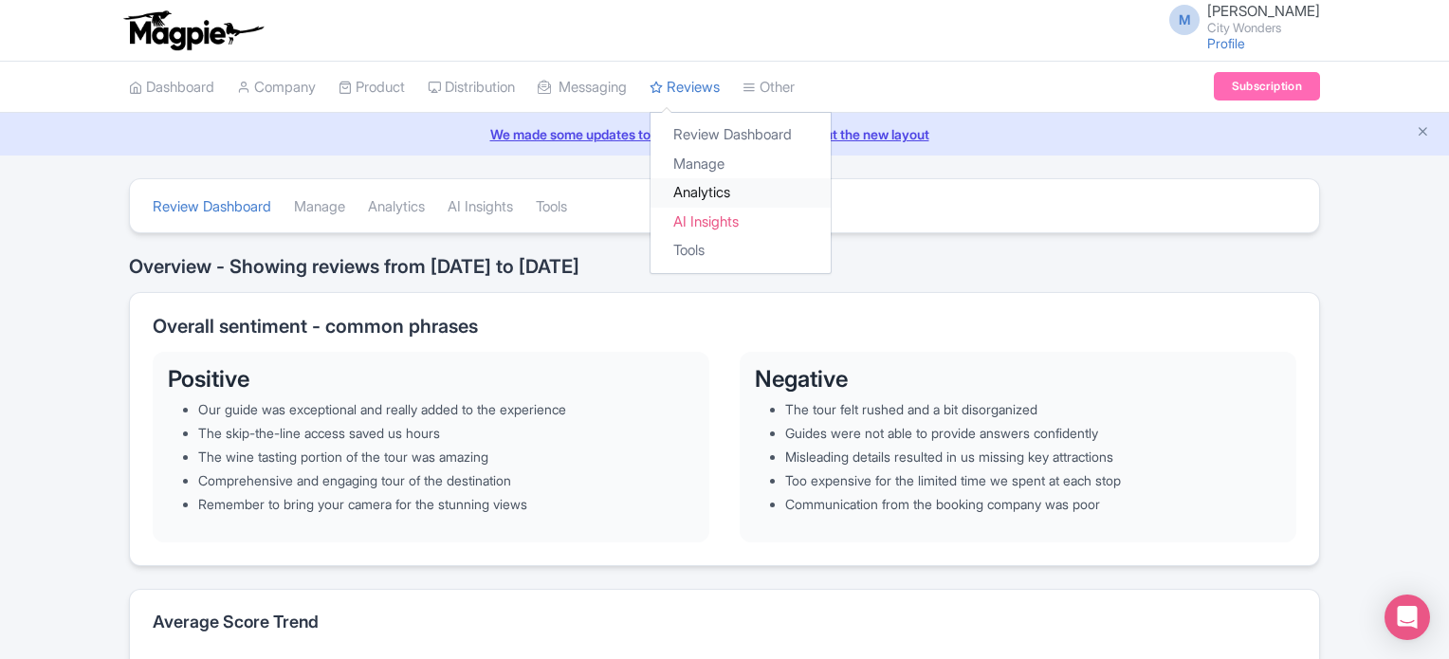
click at [731, 192] on link "Analytics" at bounding box center [740, 192] width 180 height 29
